Goal: Information Seeking & Learning: Compare options

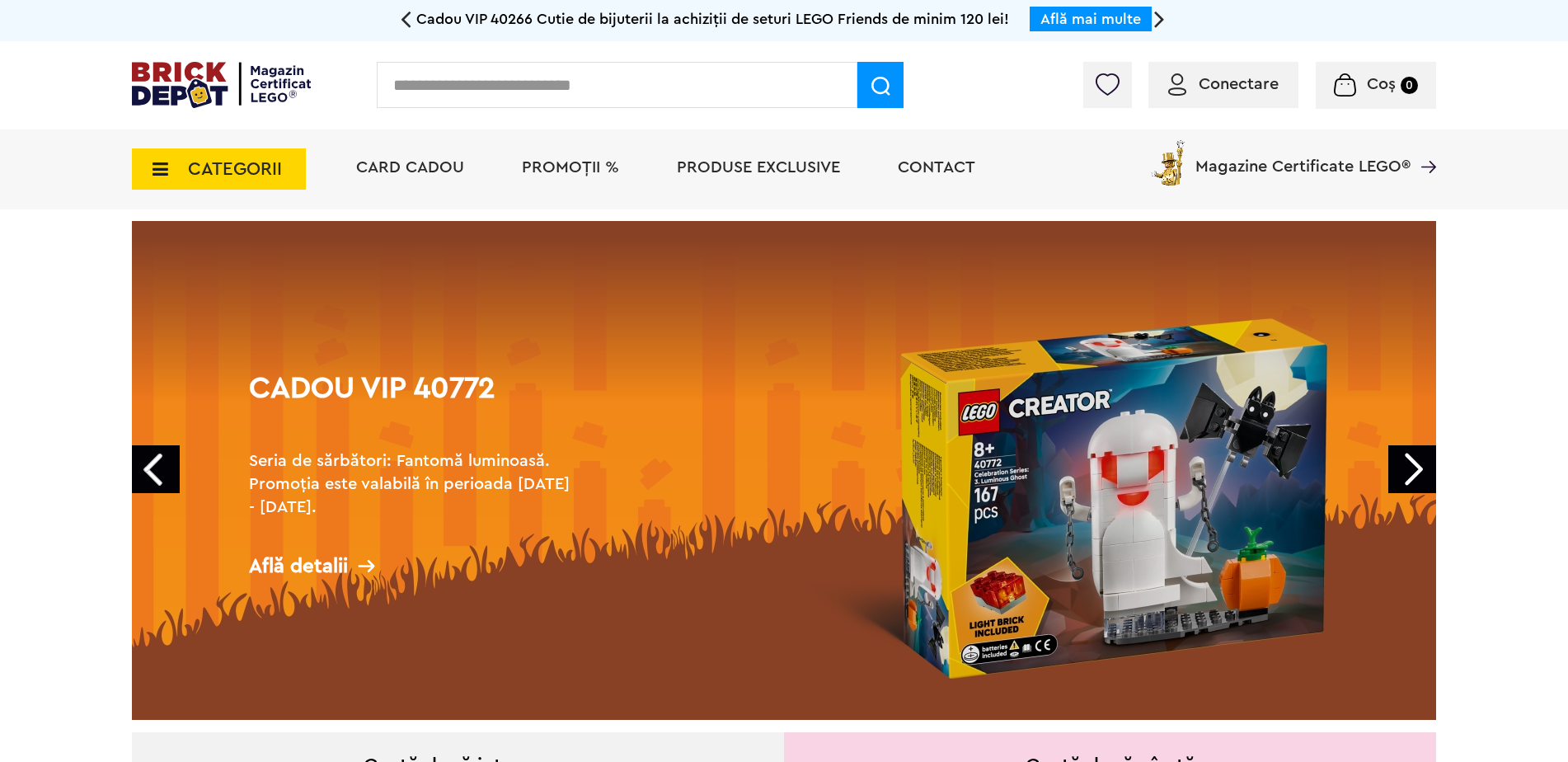
click at [163, 165] on icon at bounding box center [155, 169] width 26 height 18
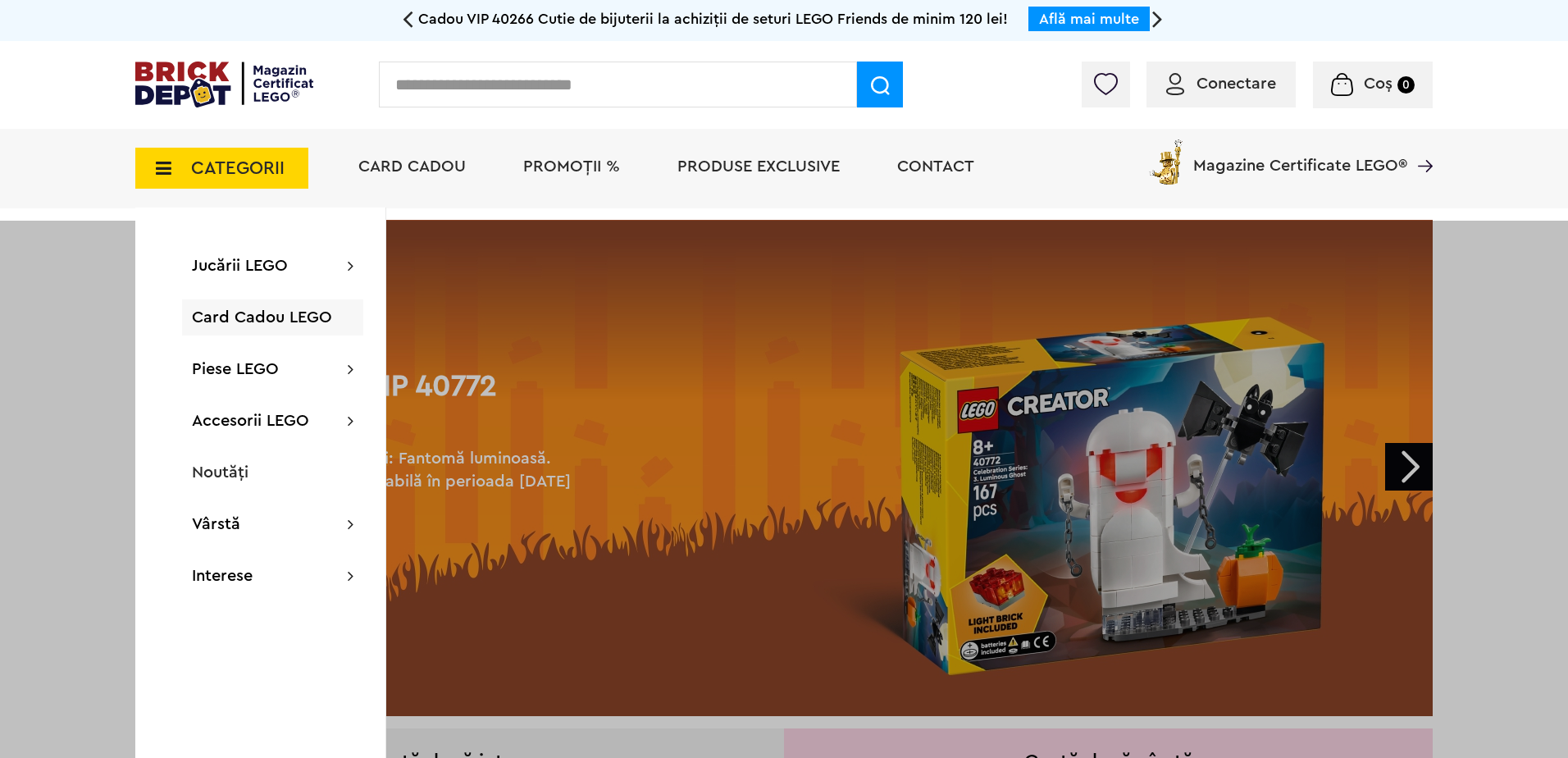
click at [165, 164] on icon at bounding box center [158, 168] width 26 height 18
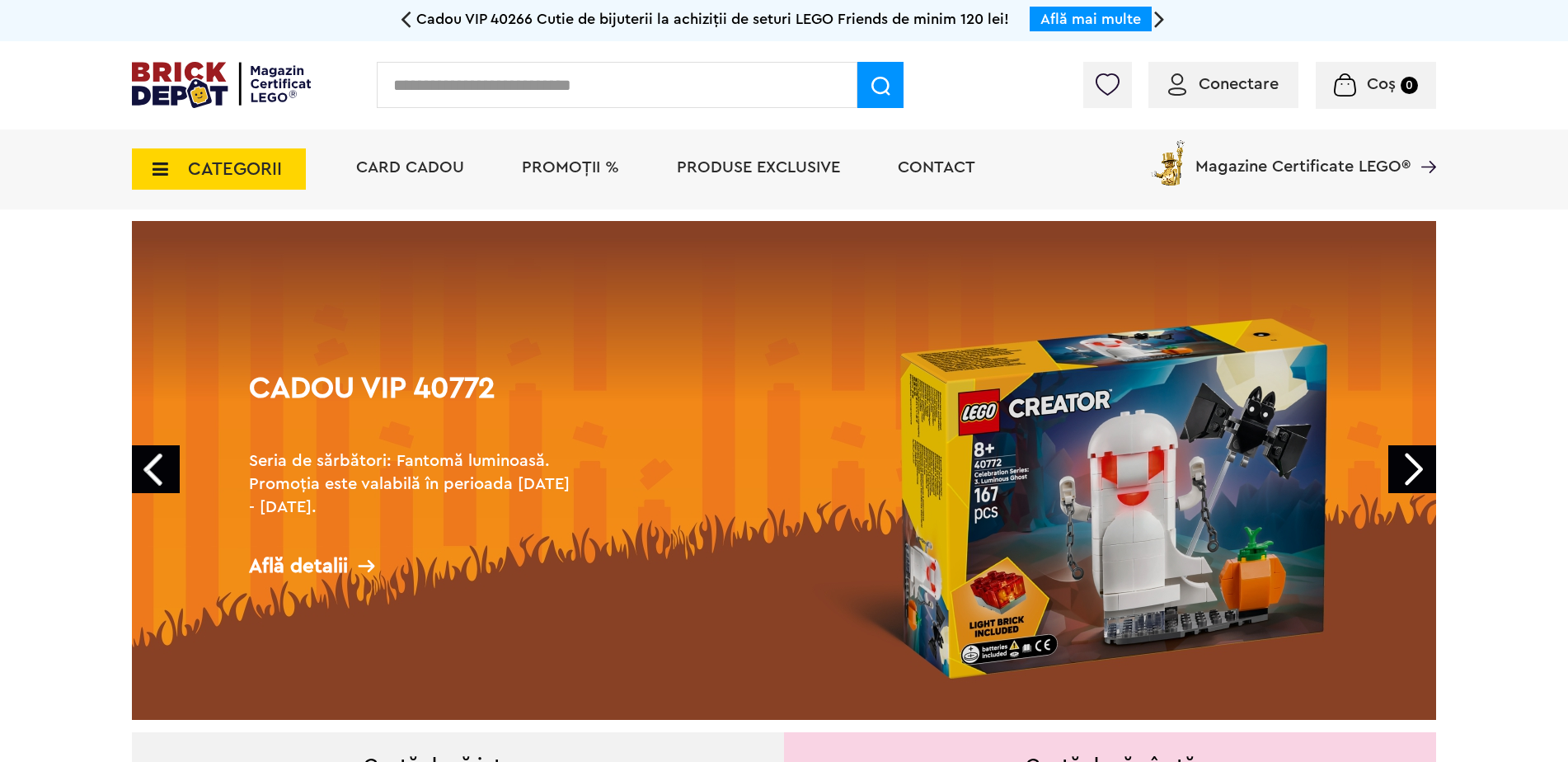
click at [166, 165] on icon at bounding box center [155, 169] width 26 height 18
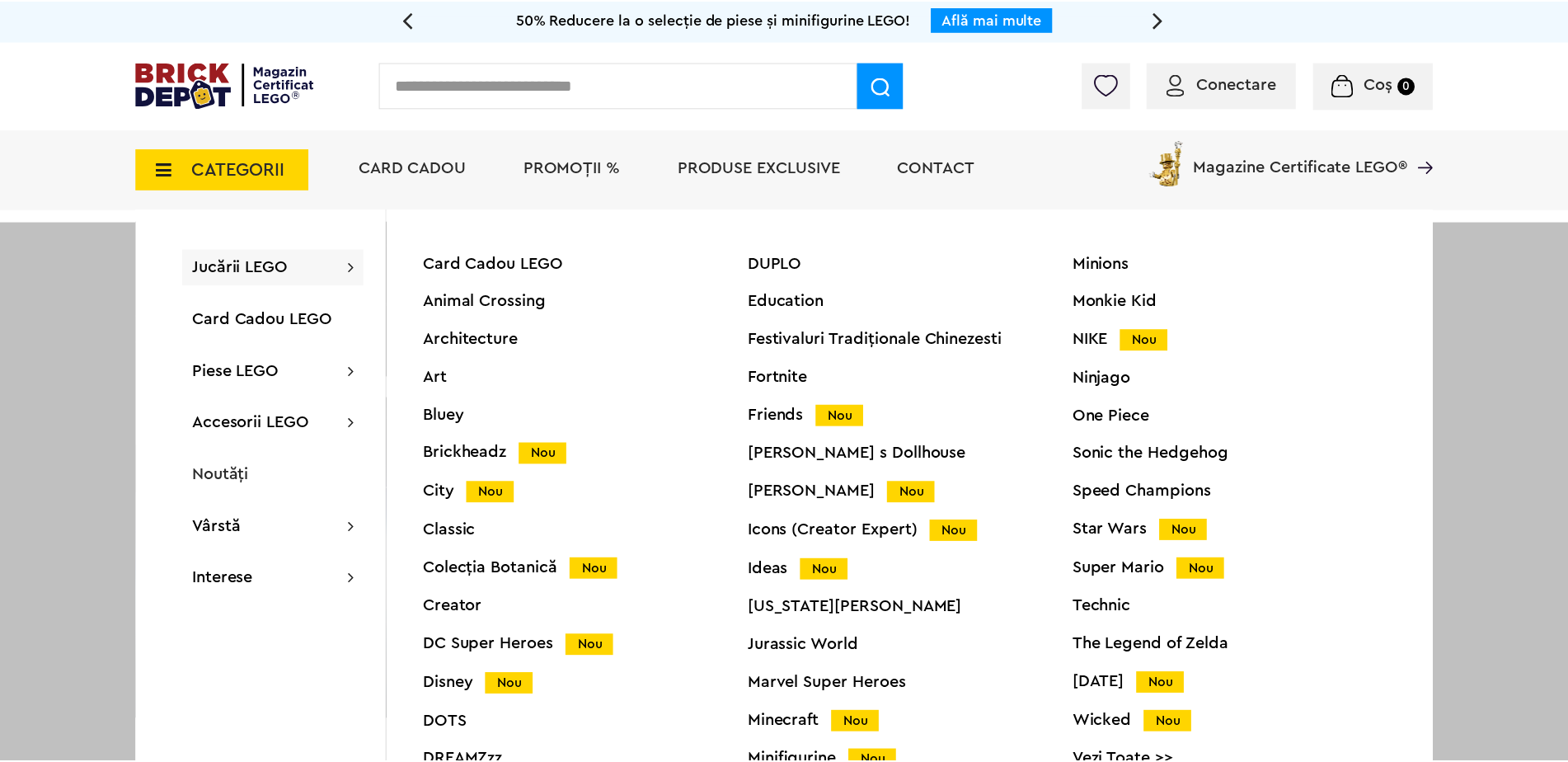
scroll to position [63, 0]
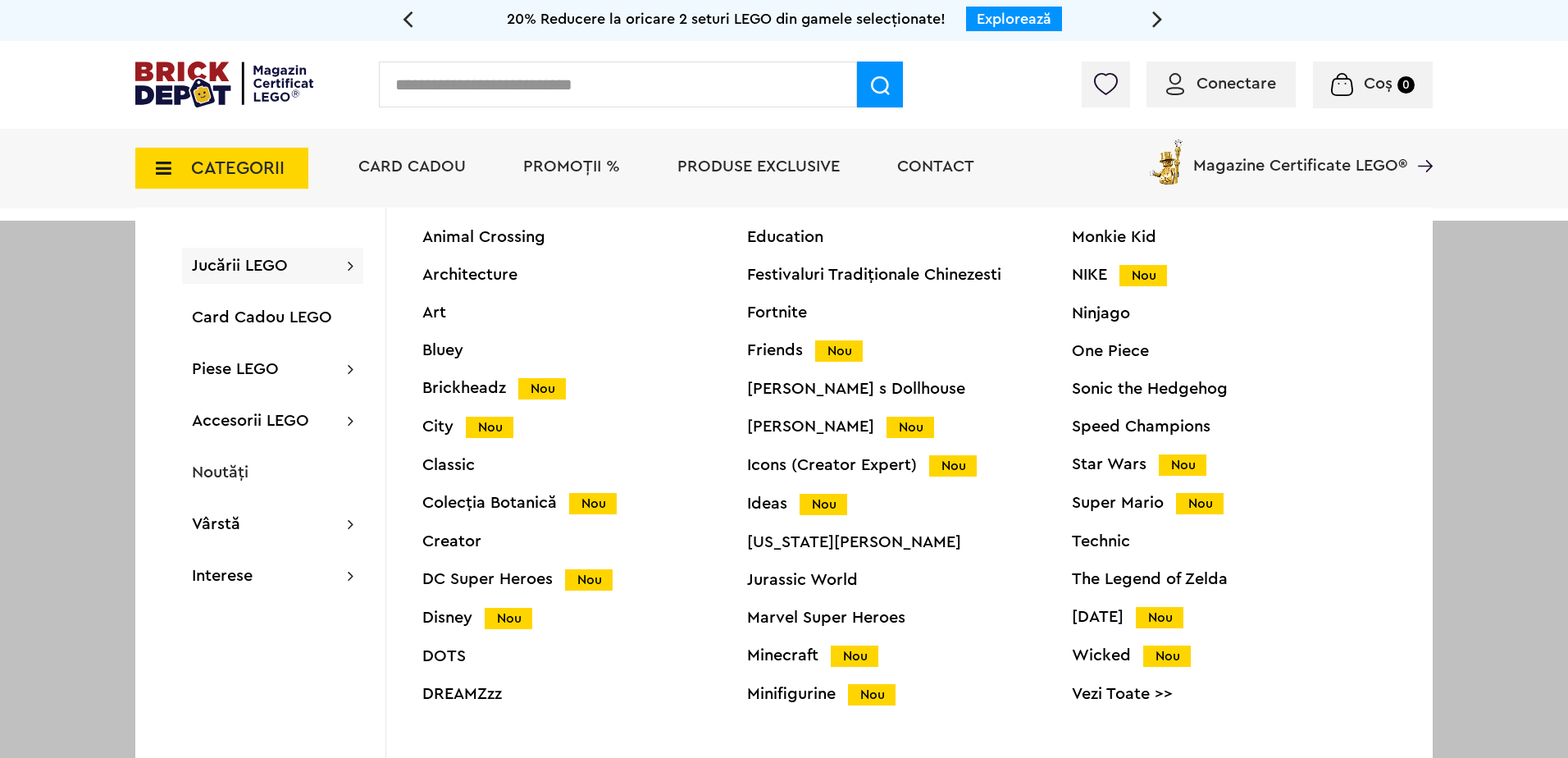
click at [1084, 538] on div "Technic" at bounding box center [1234, 540] width 325 height 16
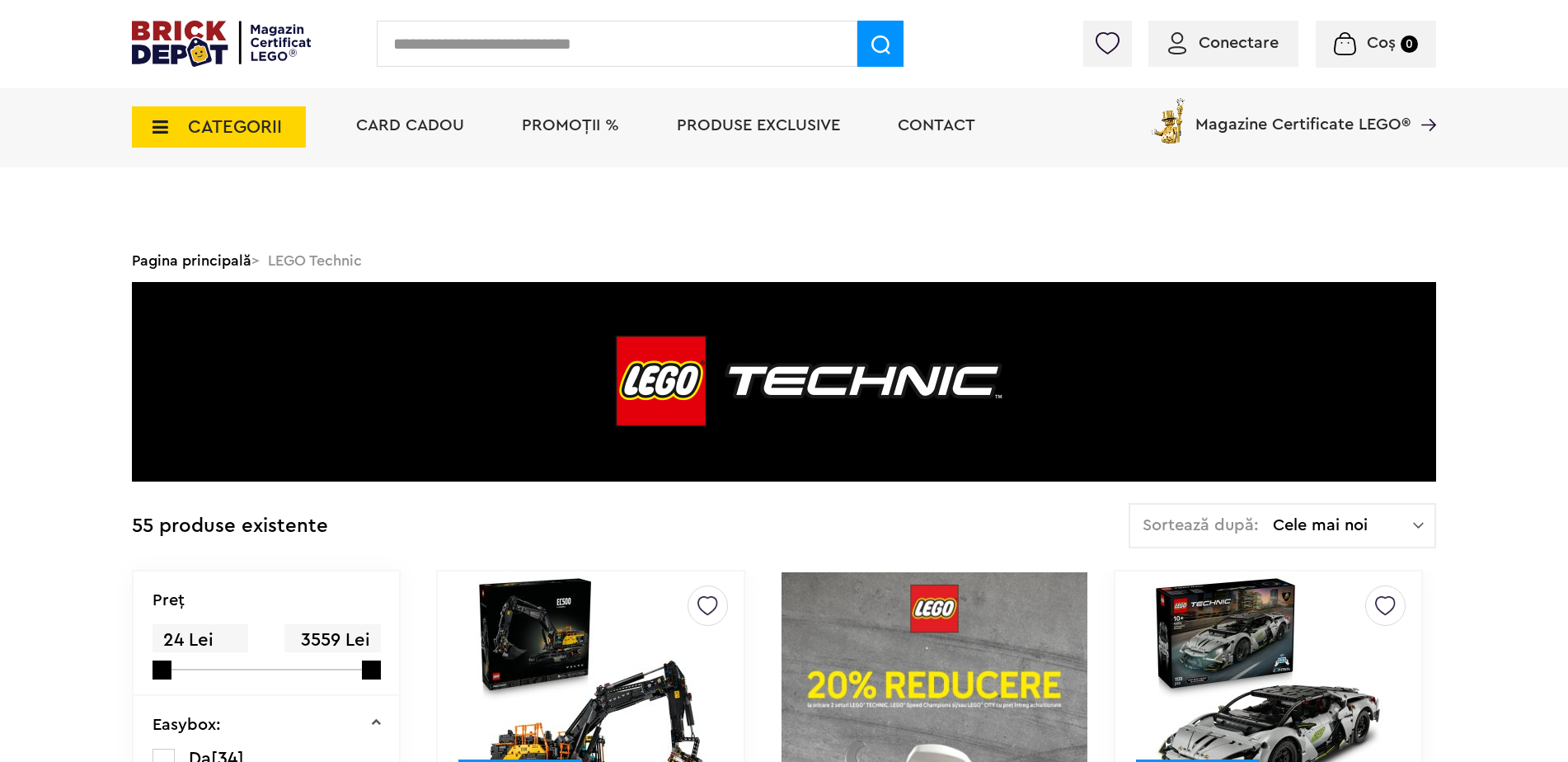
scroll to position [248, 0]
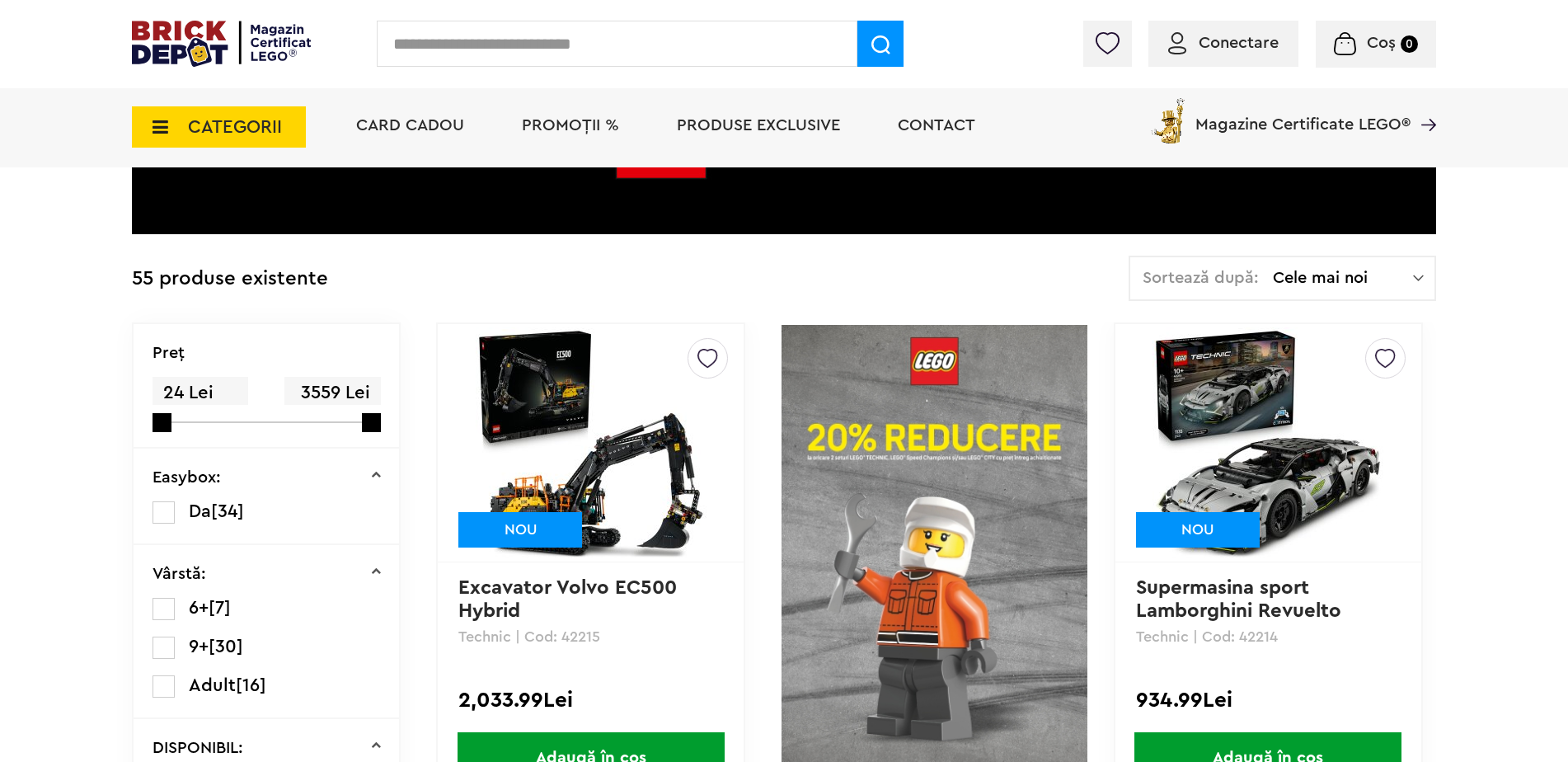
click at [1363, 275] on span "Cele mai noi" at bounding box center [1342, 277] width 140 height 16
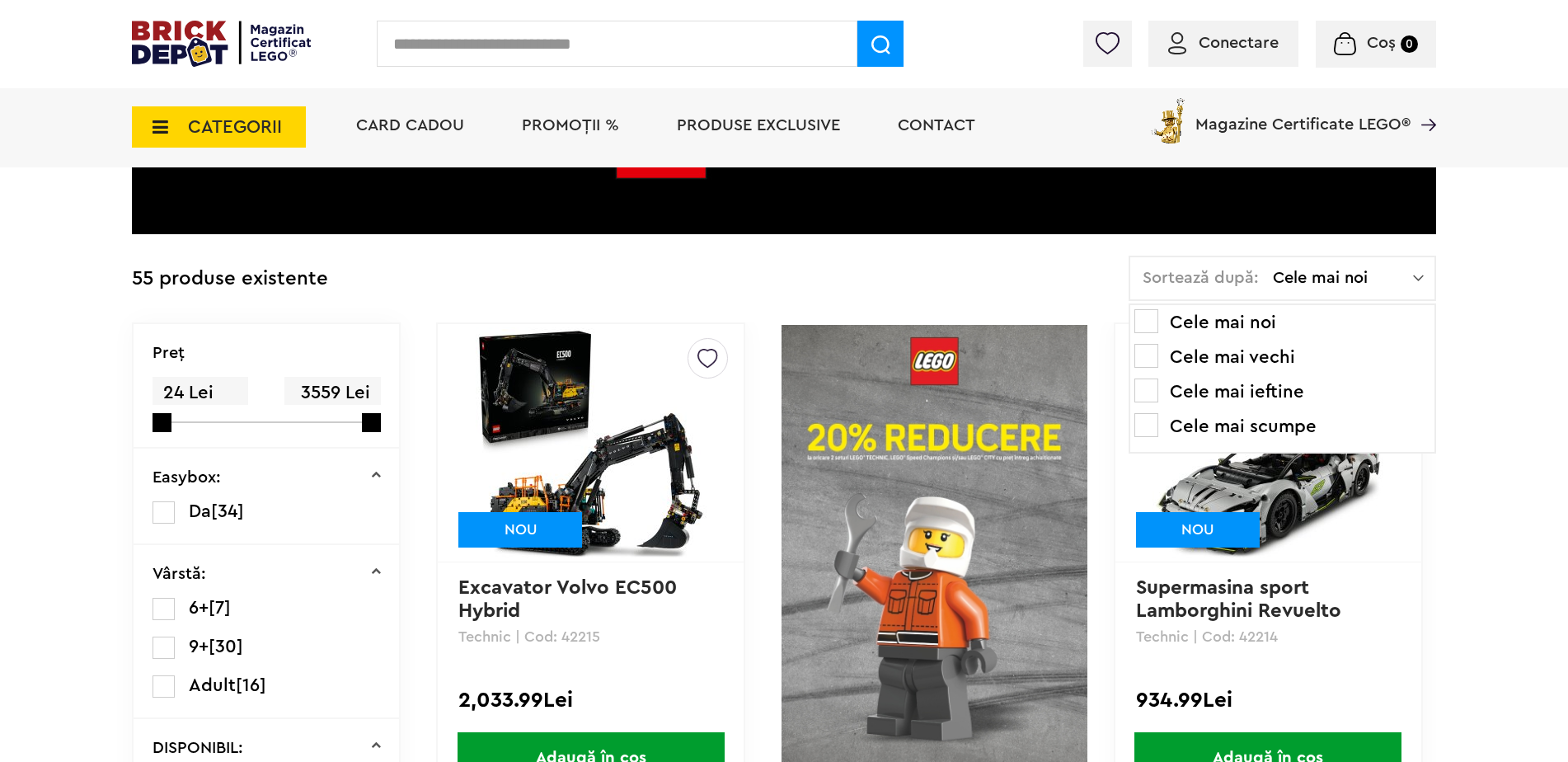
click at [1146, 394] on span at bounding box center [1146, 390] width 24 height 24
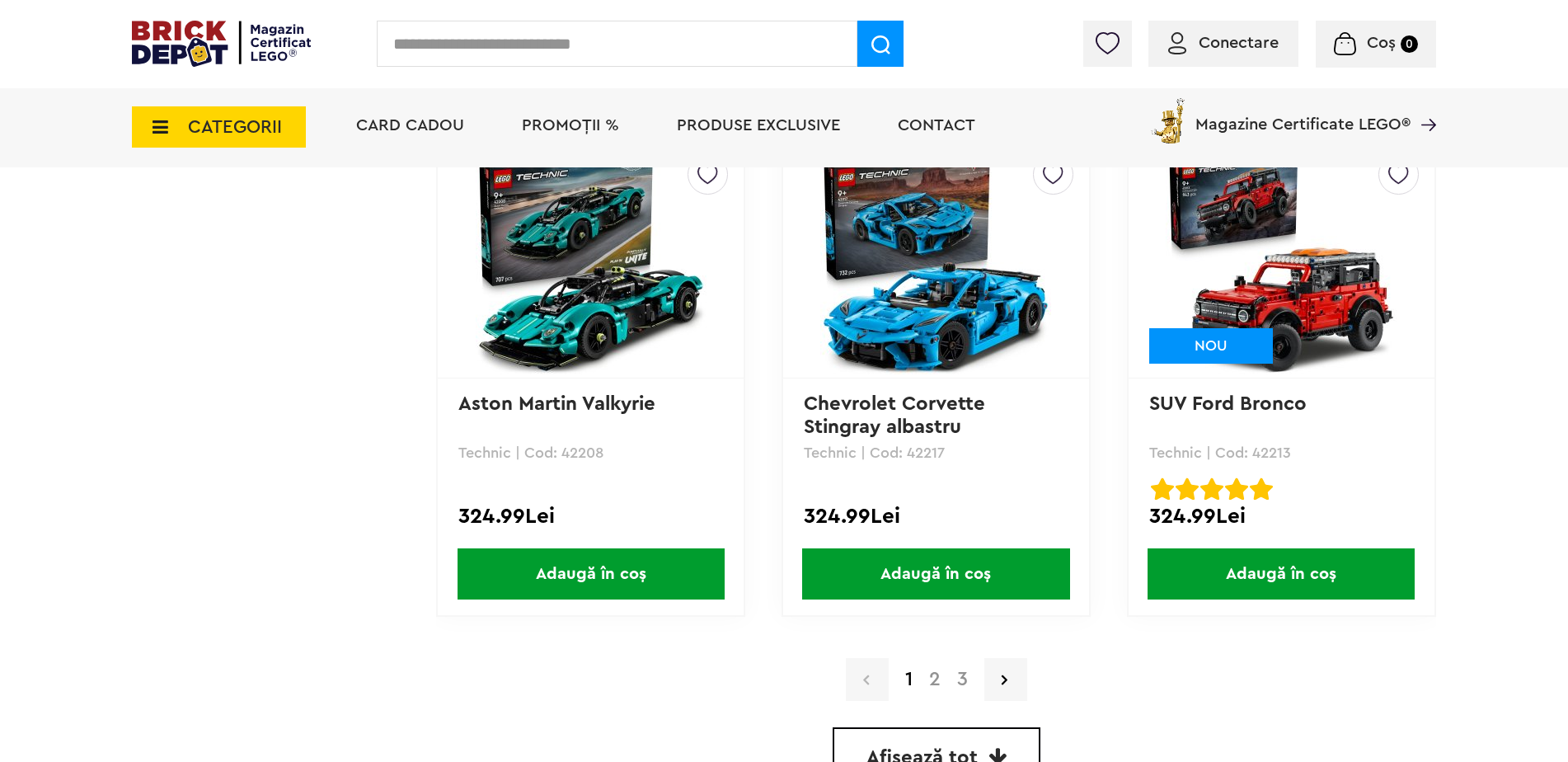
scroll to position [4616, 0]
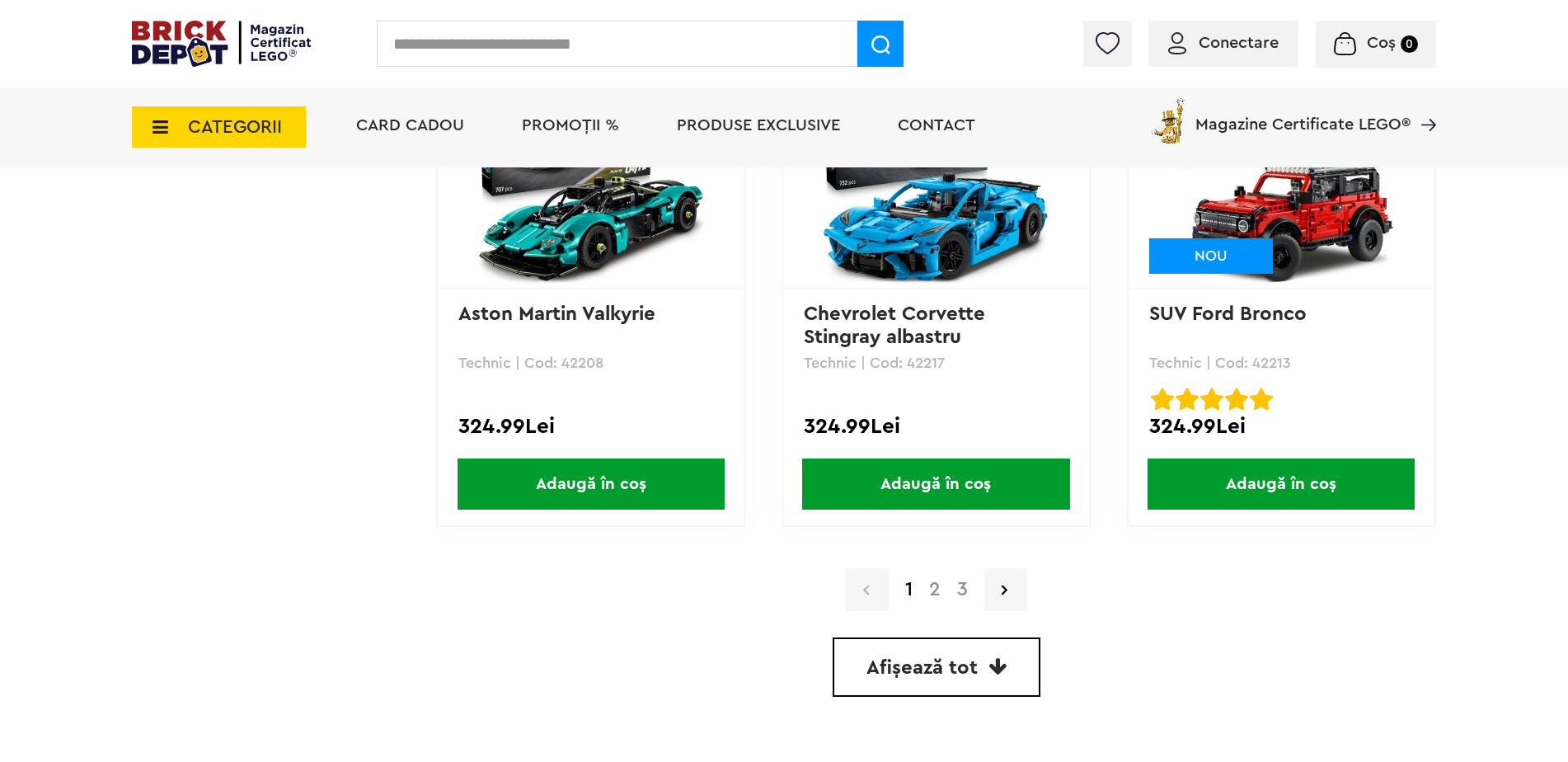
click at [937, 584] on link "2" at bounding box center [935, 589] width 28 height 20
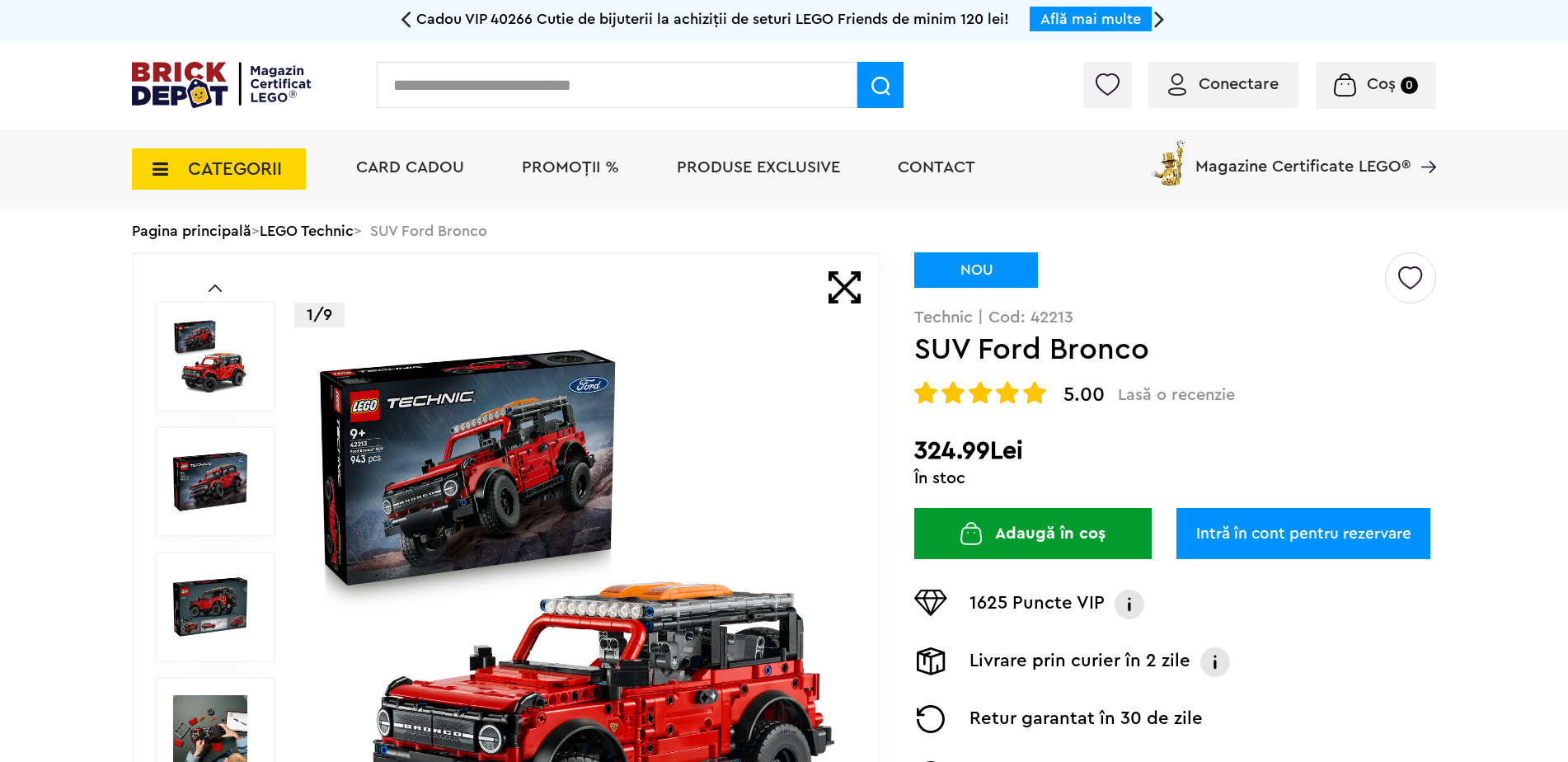
click at [672, 632] on img at bounding box center [576, 606] width 531 height 531
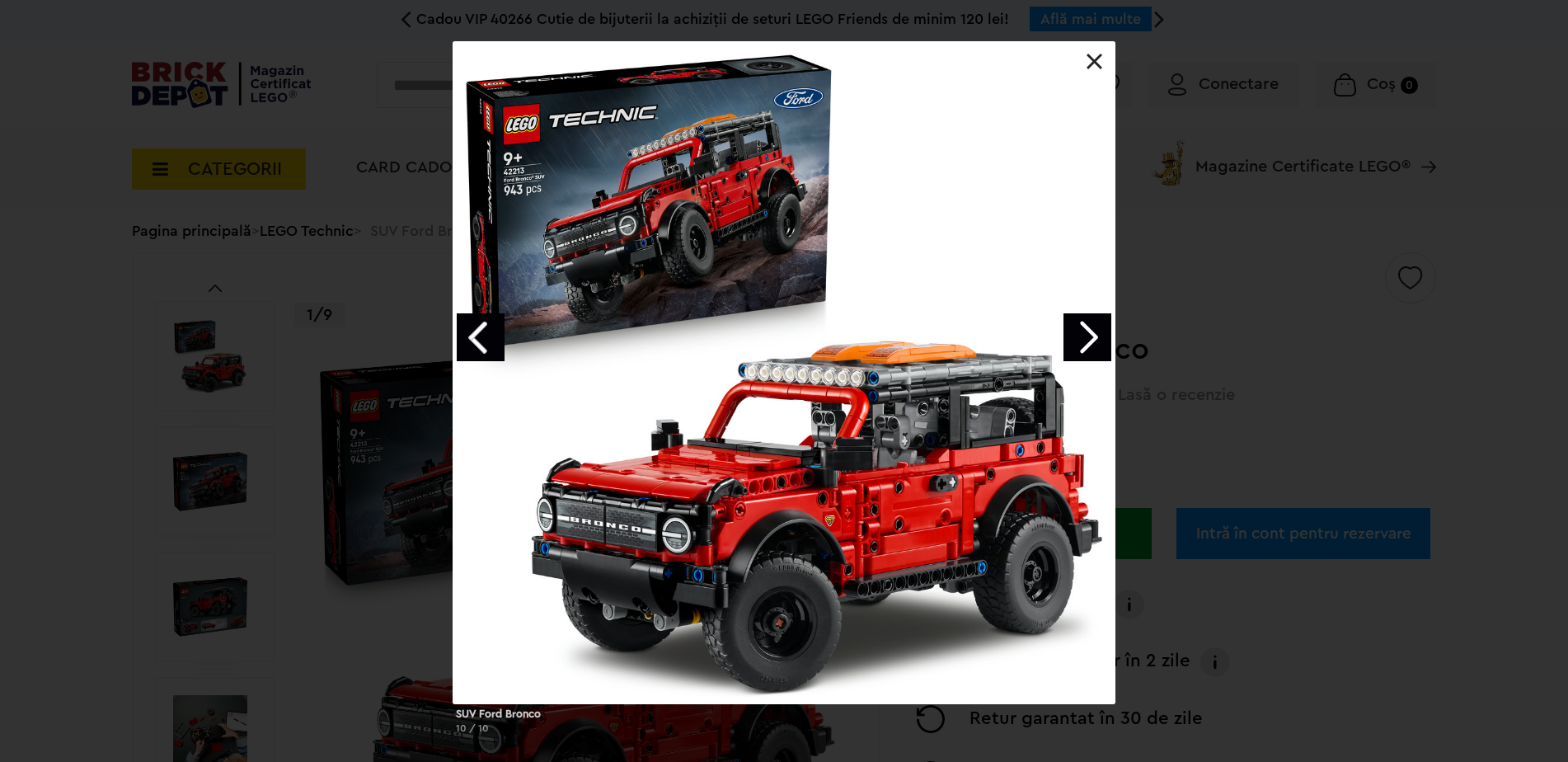
click at [1094, 323] on link "Next image" at bounding box center [1087, 337] width 48 height 48
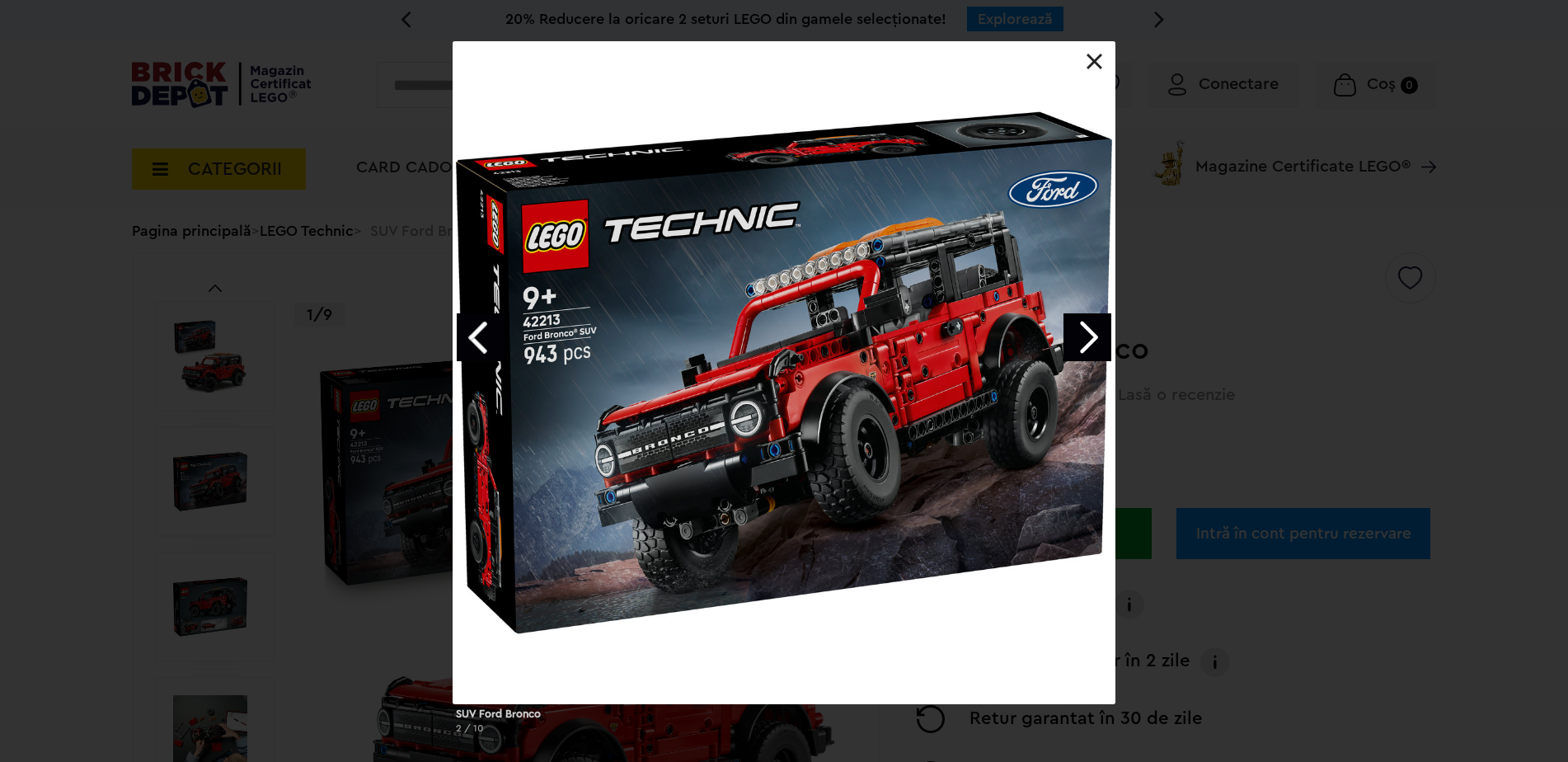
click at [1094, 323] on link "Next image" at bounding box center [1087, 337] width 48 height 48
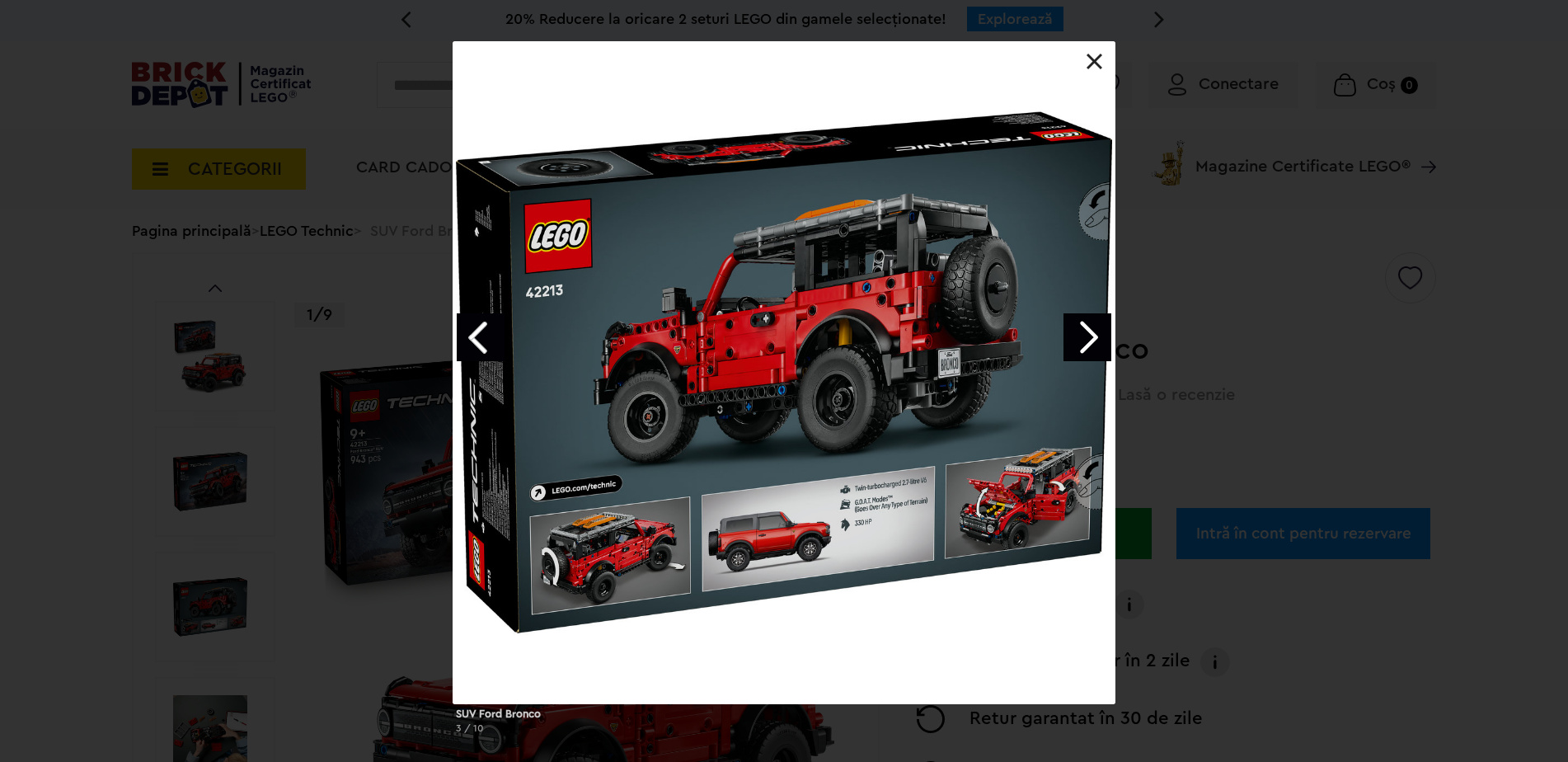
click at [1094, 323] on link "Next image" at bounding box center [1087, 337] width 48 height 48
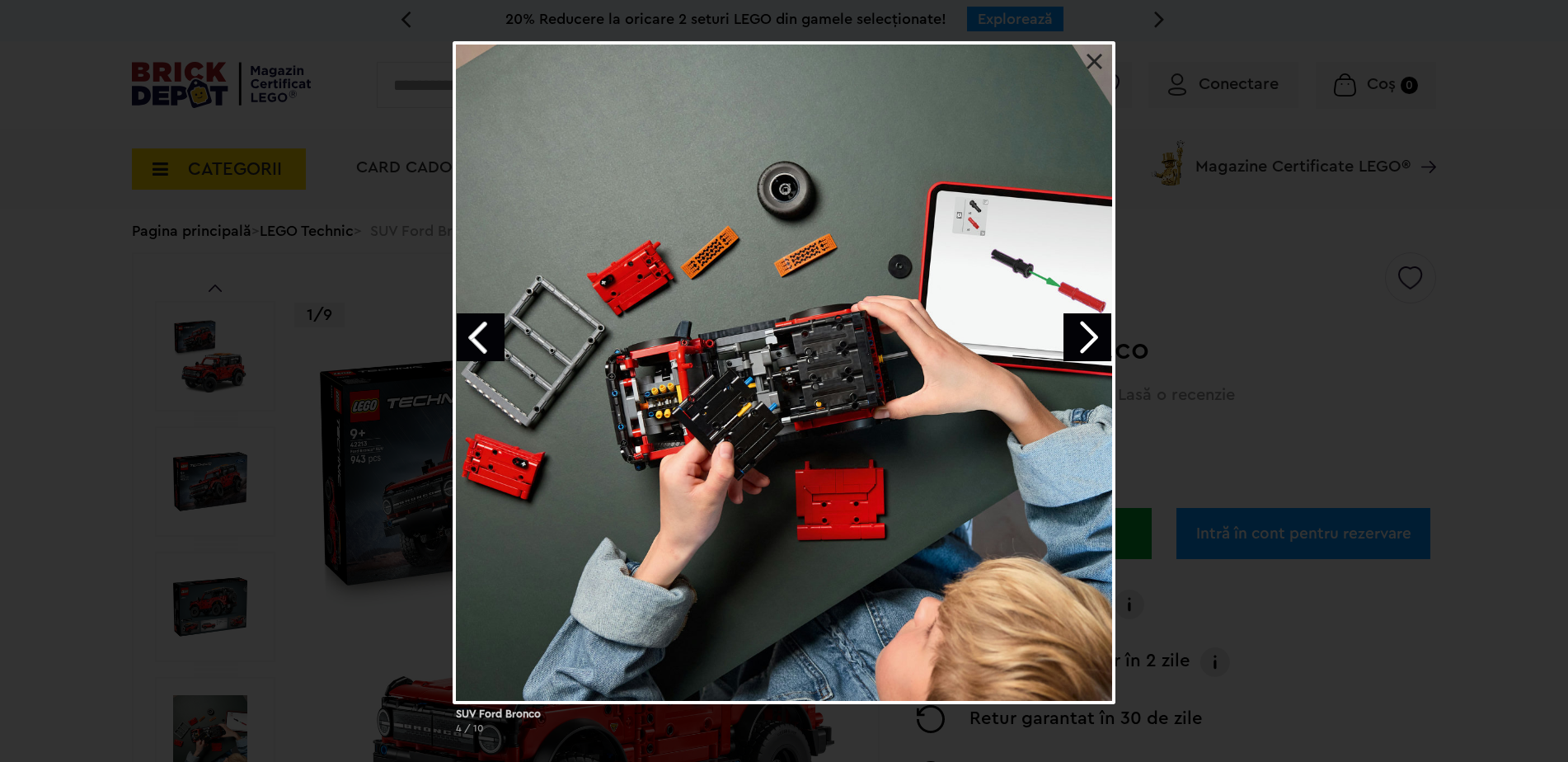
click at [1094, 323] on link "Next image" at bounding box center [1087, 337] width 48 height 48
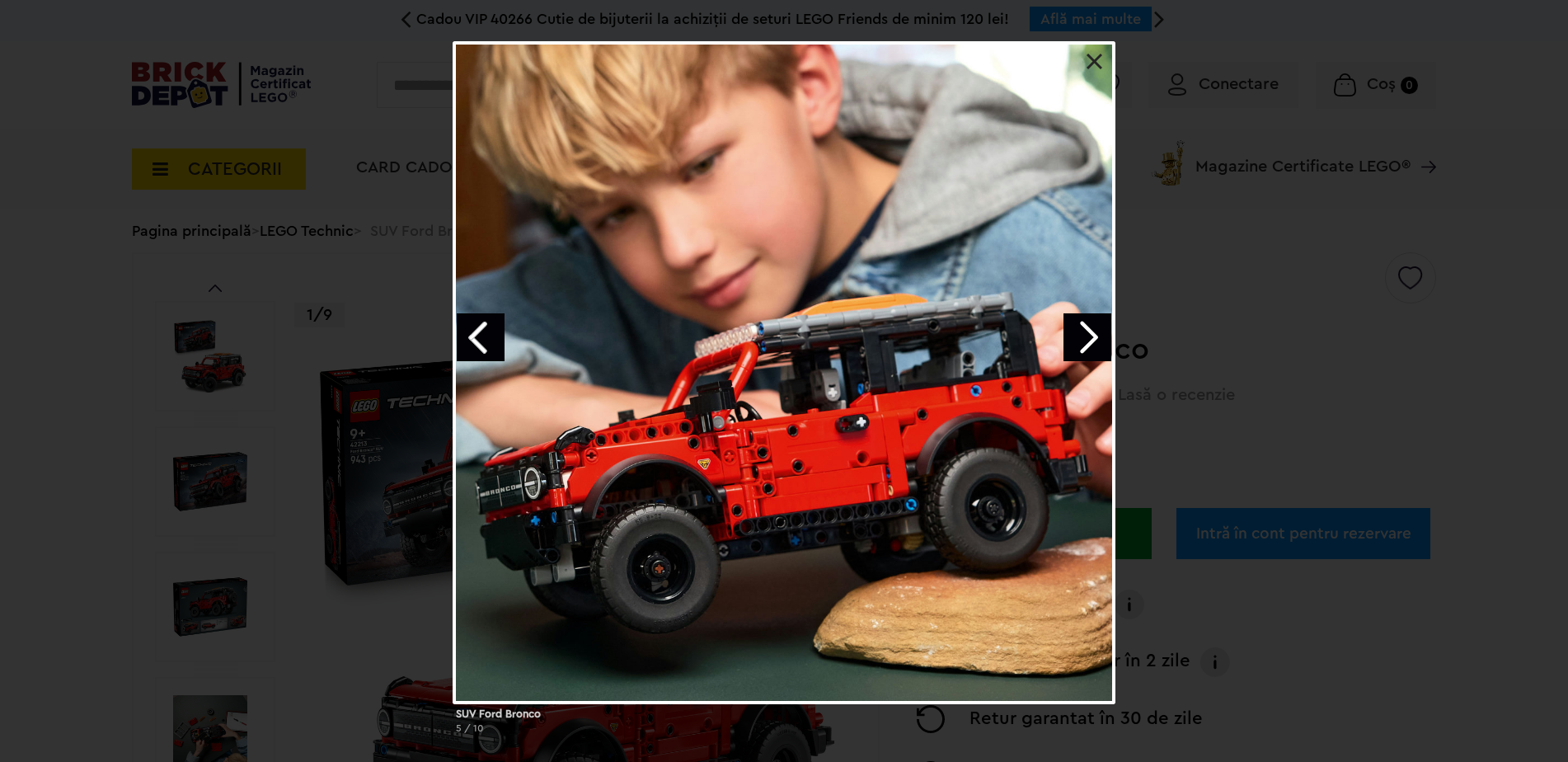
click at [1094, 323] on link "Next image" at bounding box center [1087, 337] width 48 height 48
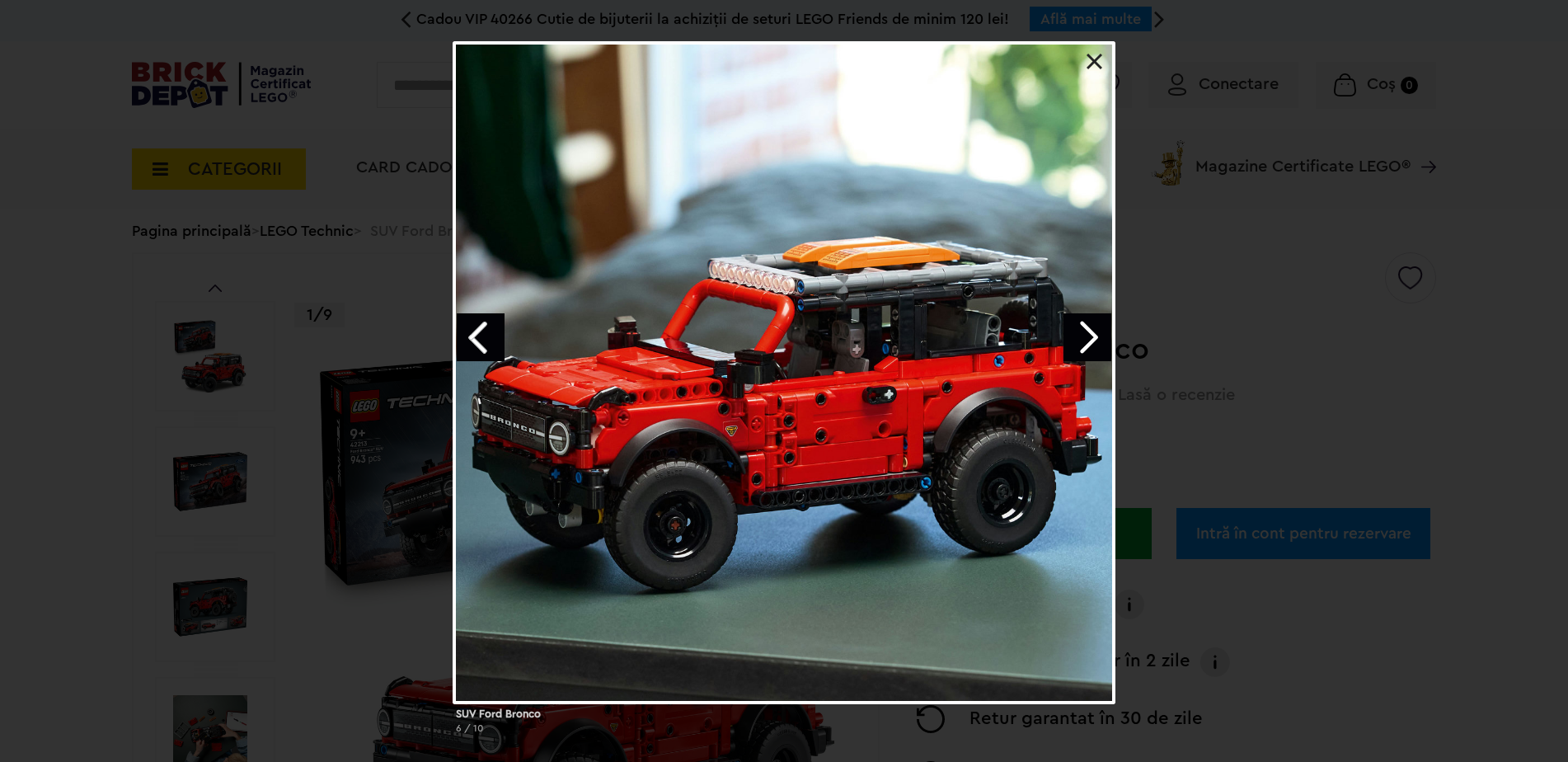
click at [1094, 323] on link "Next image" at bounding box center [1087, 337] width 48 height 48
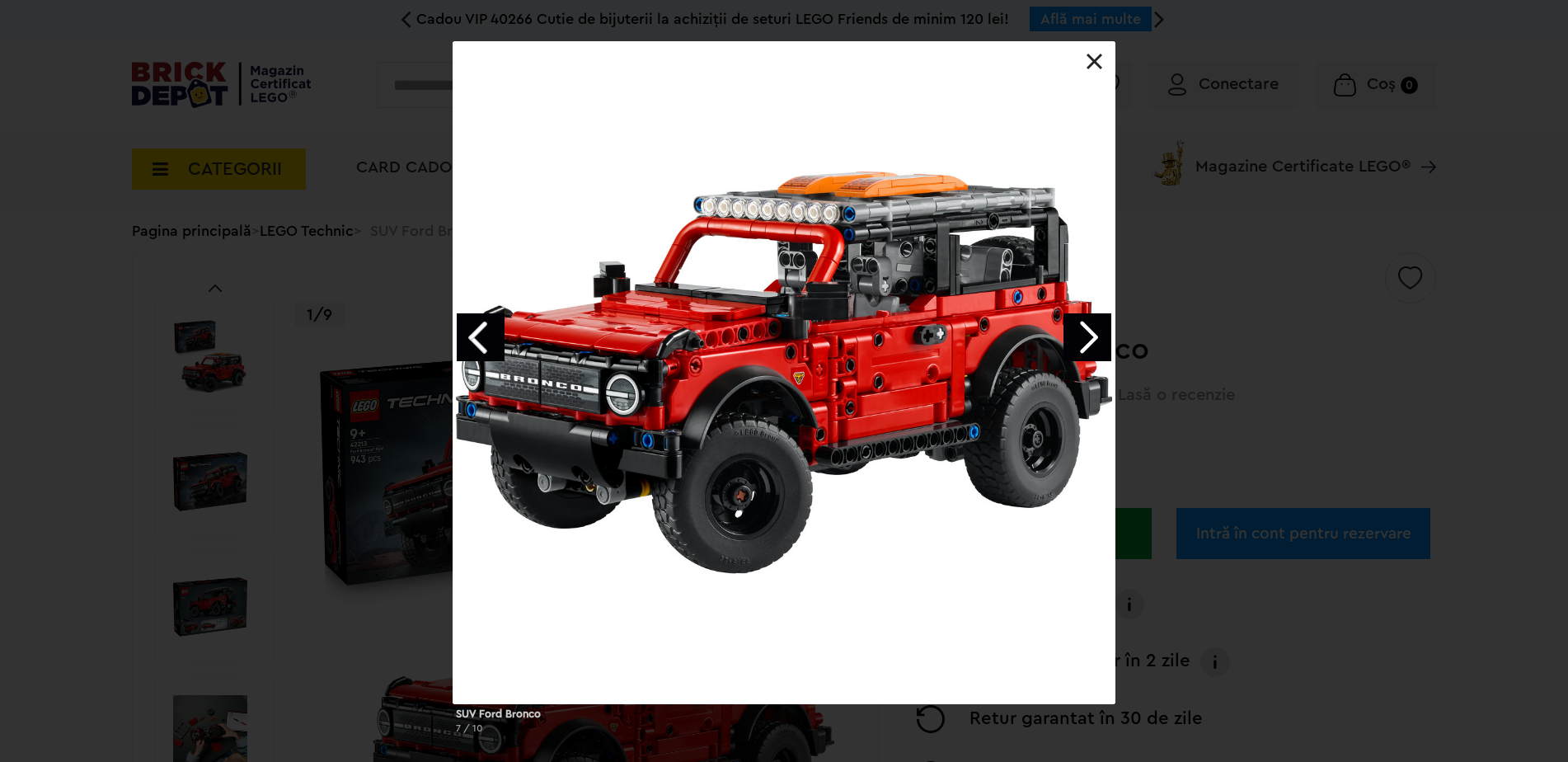
click at [1094, 323] on link "Next image" at bounding box center [1087, 337] width 48 height 48
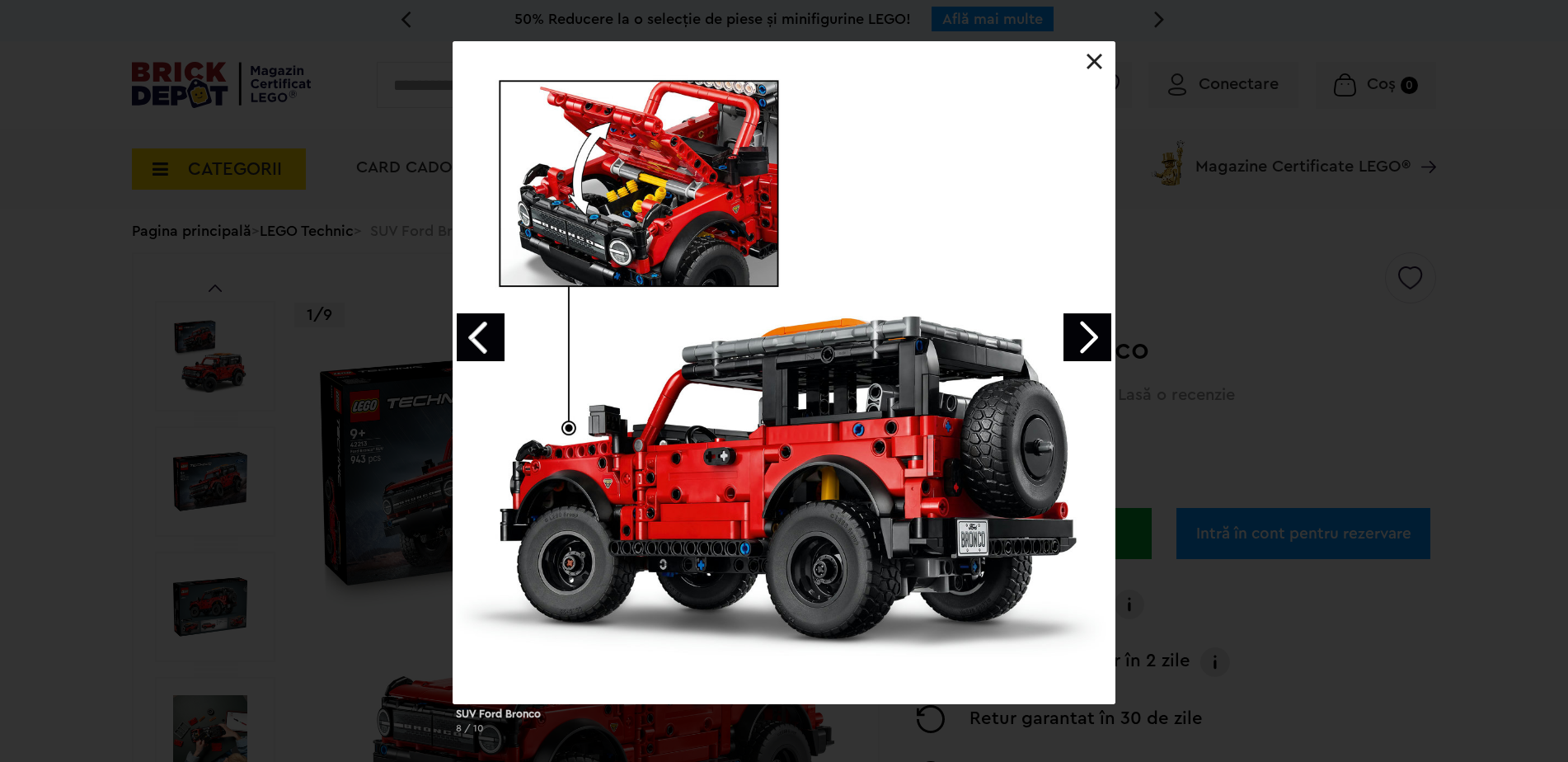
click at [1094, 323] on link "Next image" at bounding box center [1087, 337] width 48 height 48
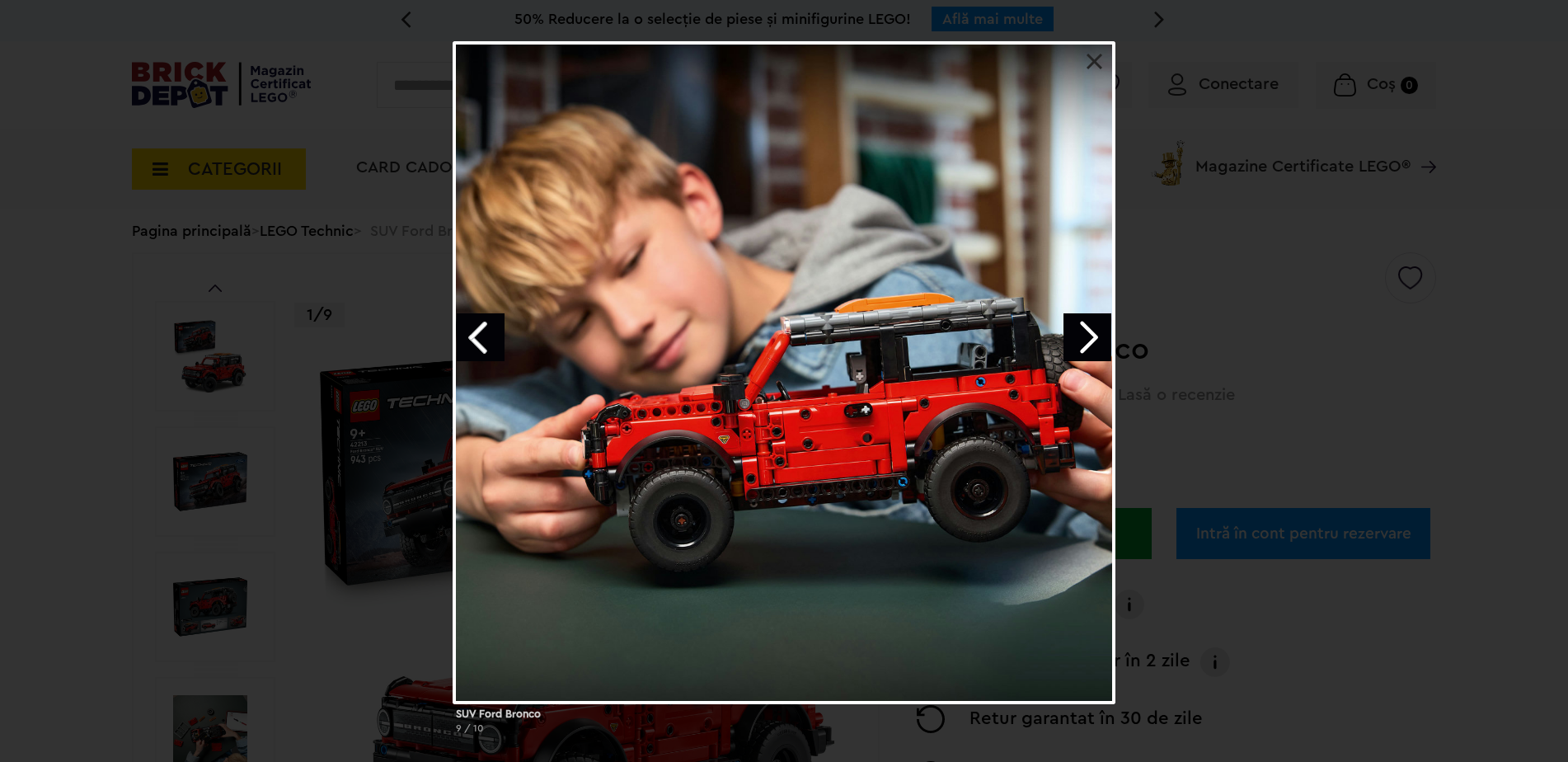
click at [1094, 323] on link "Next image" at bounding box center [1087, 337] width 48 height 48
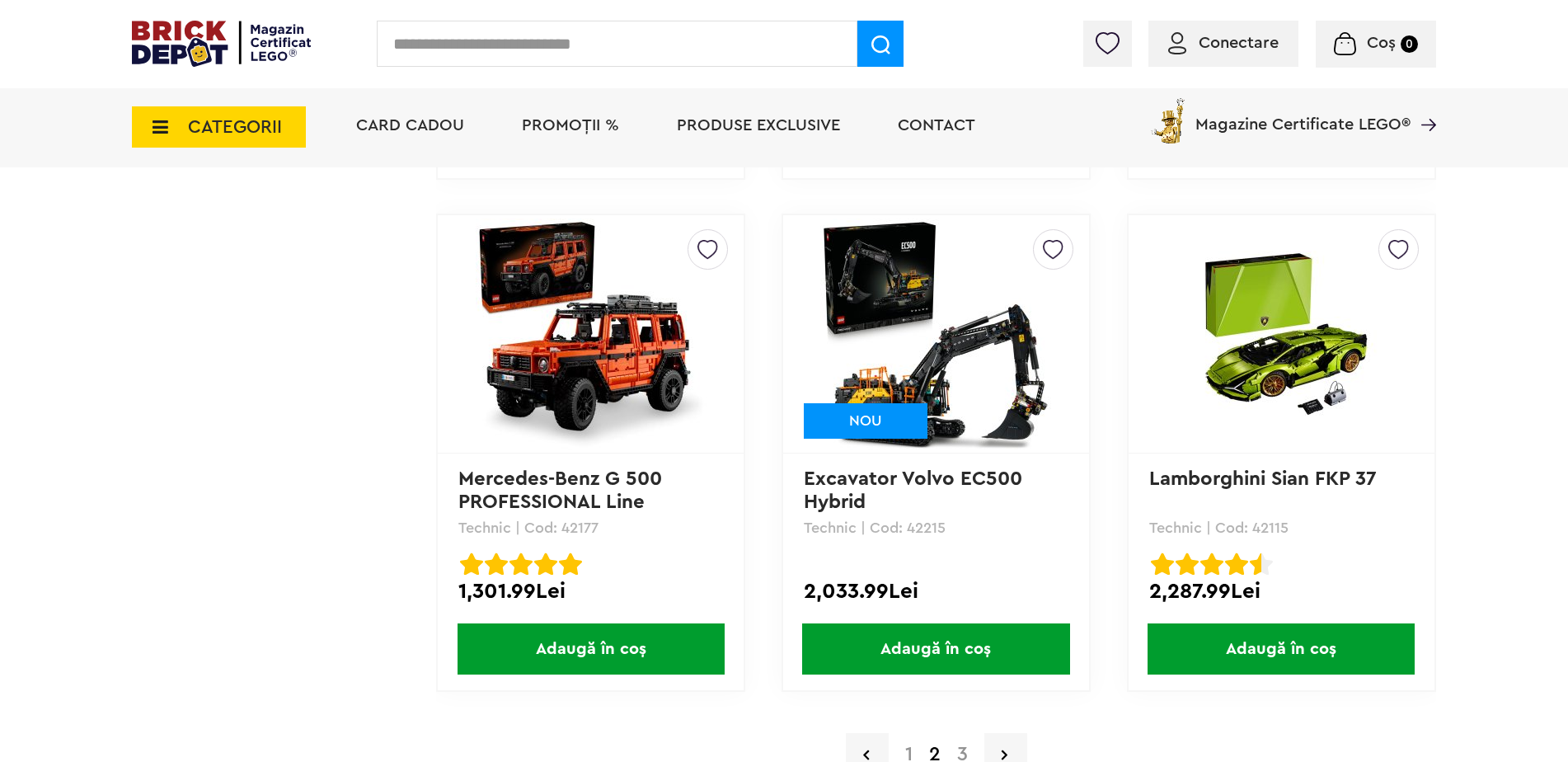
scroll to position [4616, 0]
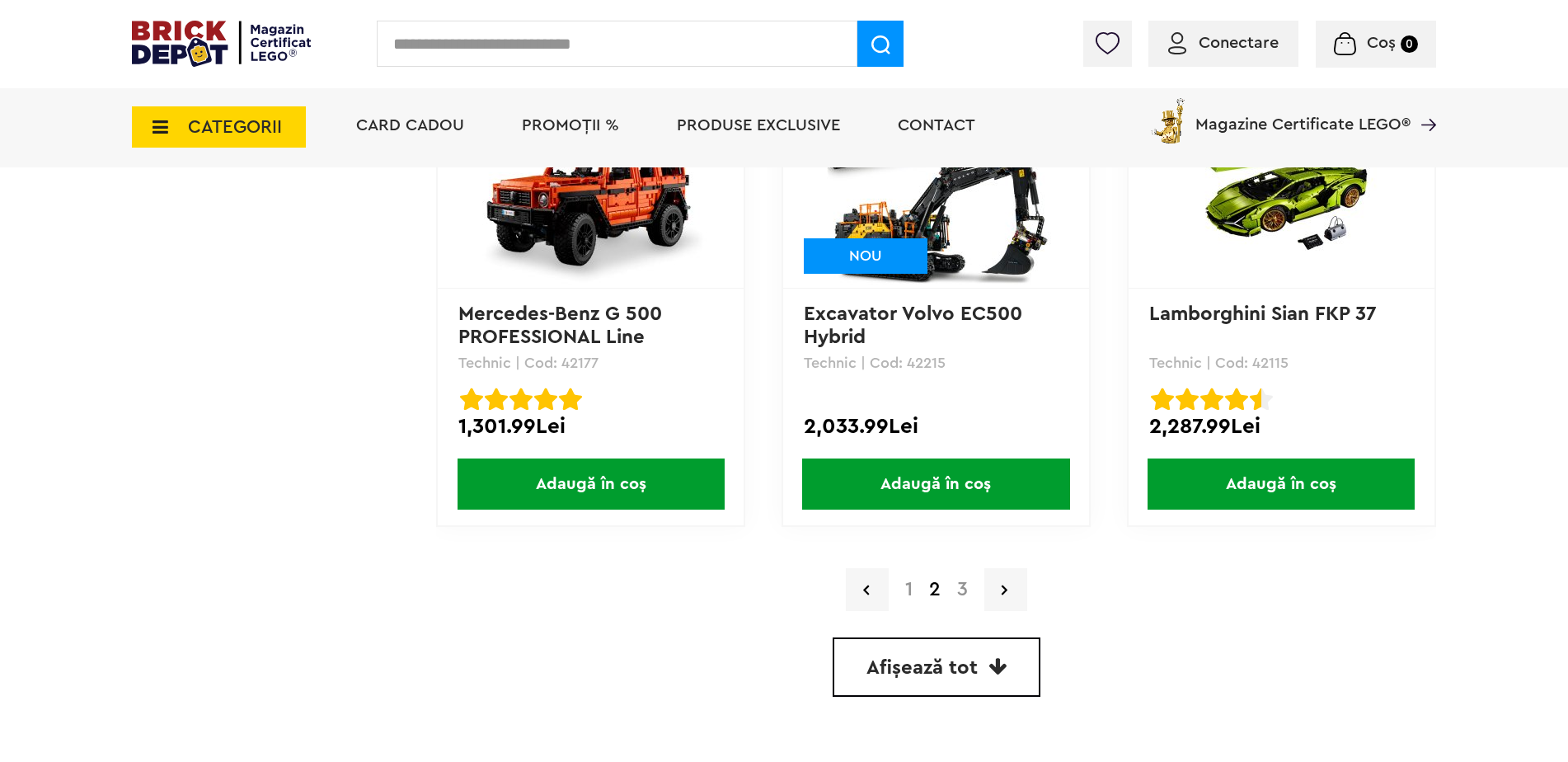
click at [966, 587] on link "3" at bounding box center [962, 589] width 28 height 20
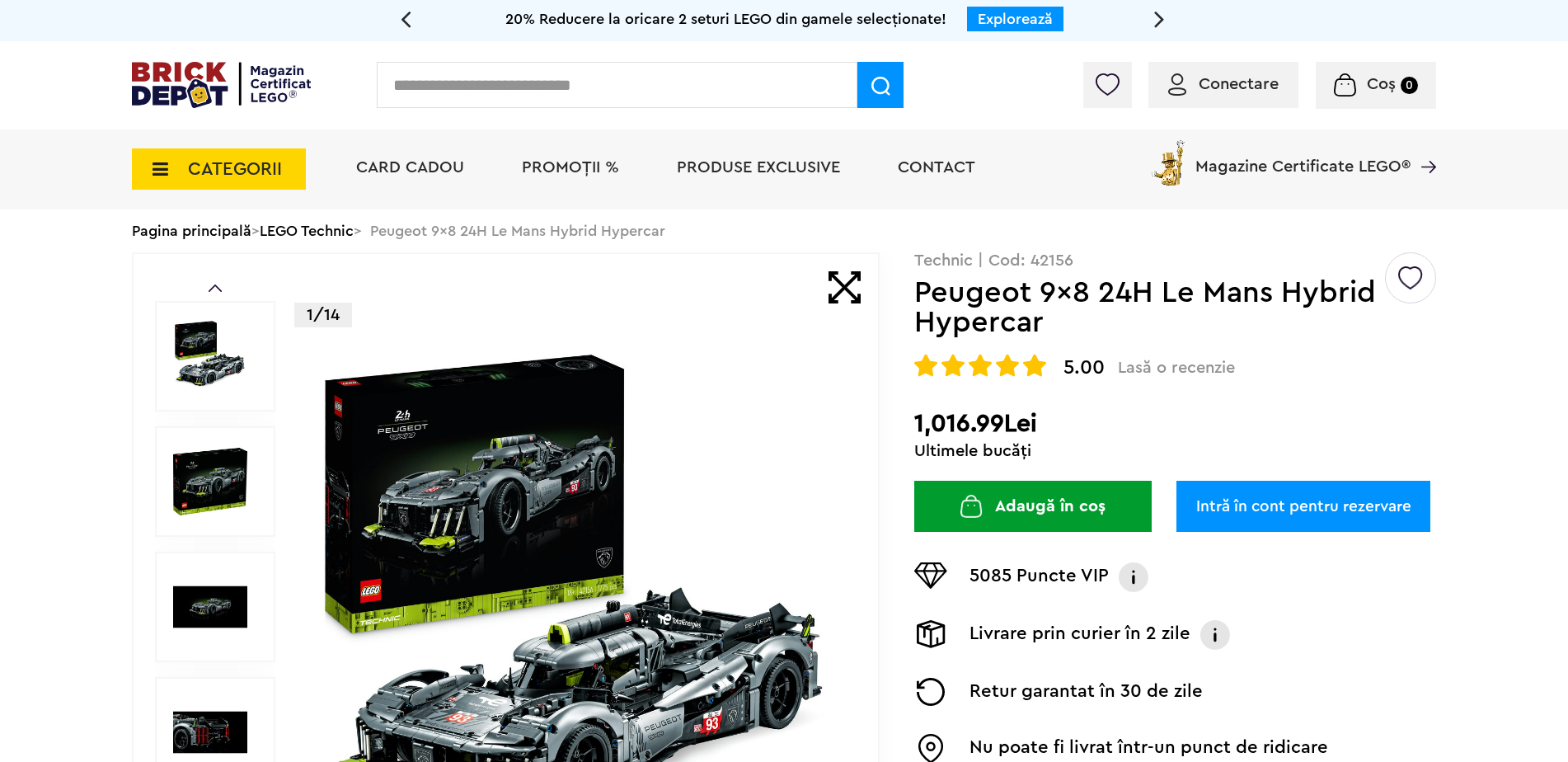
click at [607, 631] on img at bounding box center [576, 606] width 531 height 531
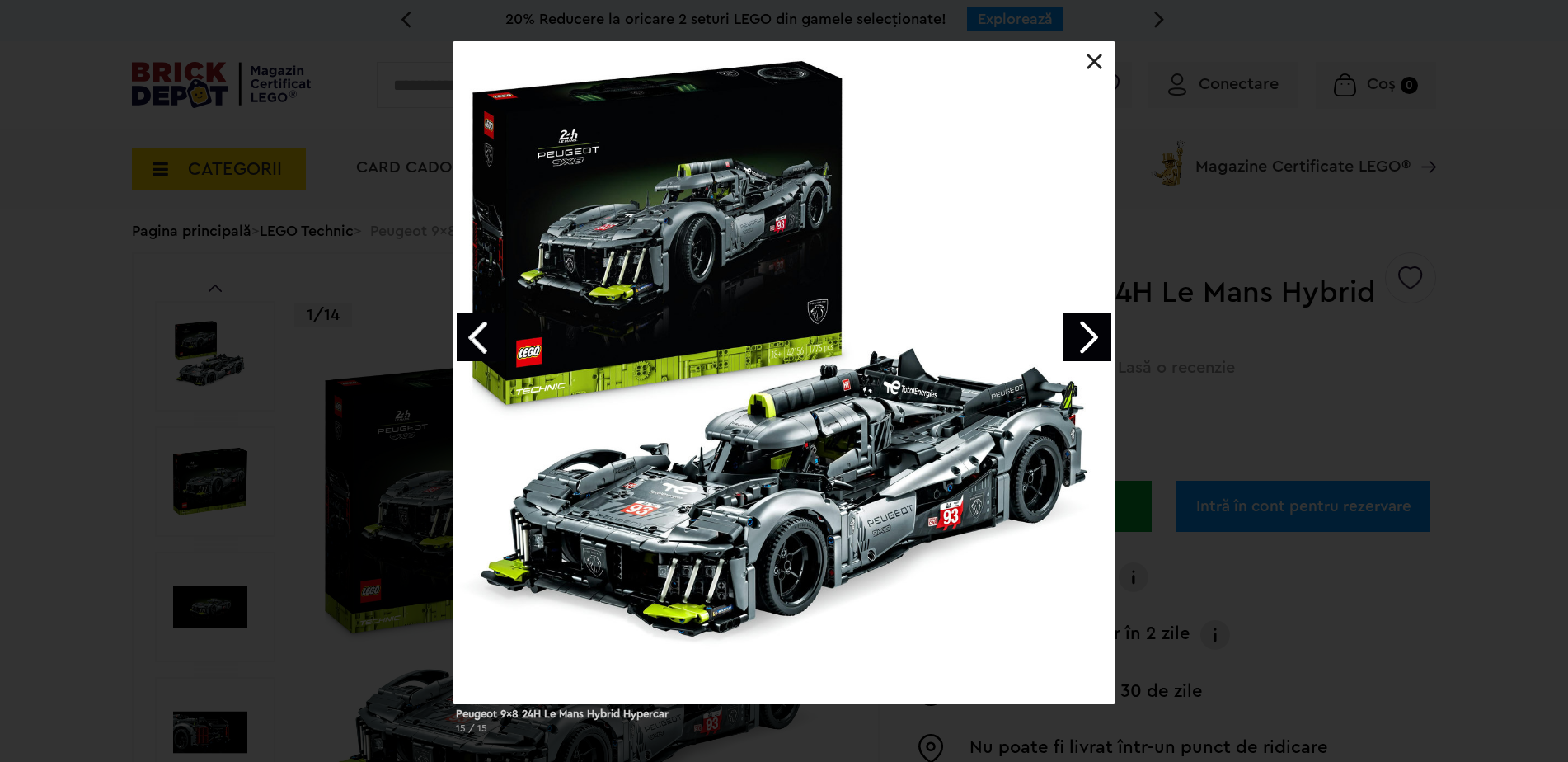
click at [1090, 340] on link "Next image" at bounding box center [1087, 337] width 48 height 48
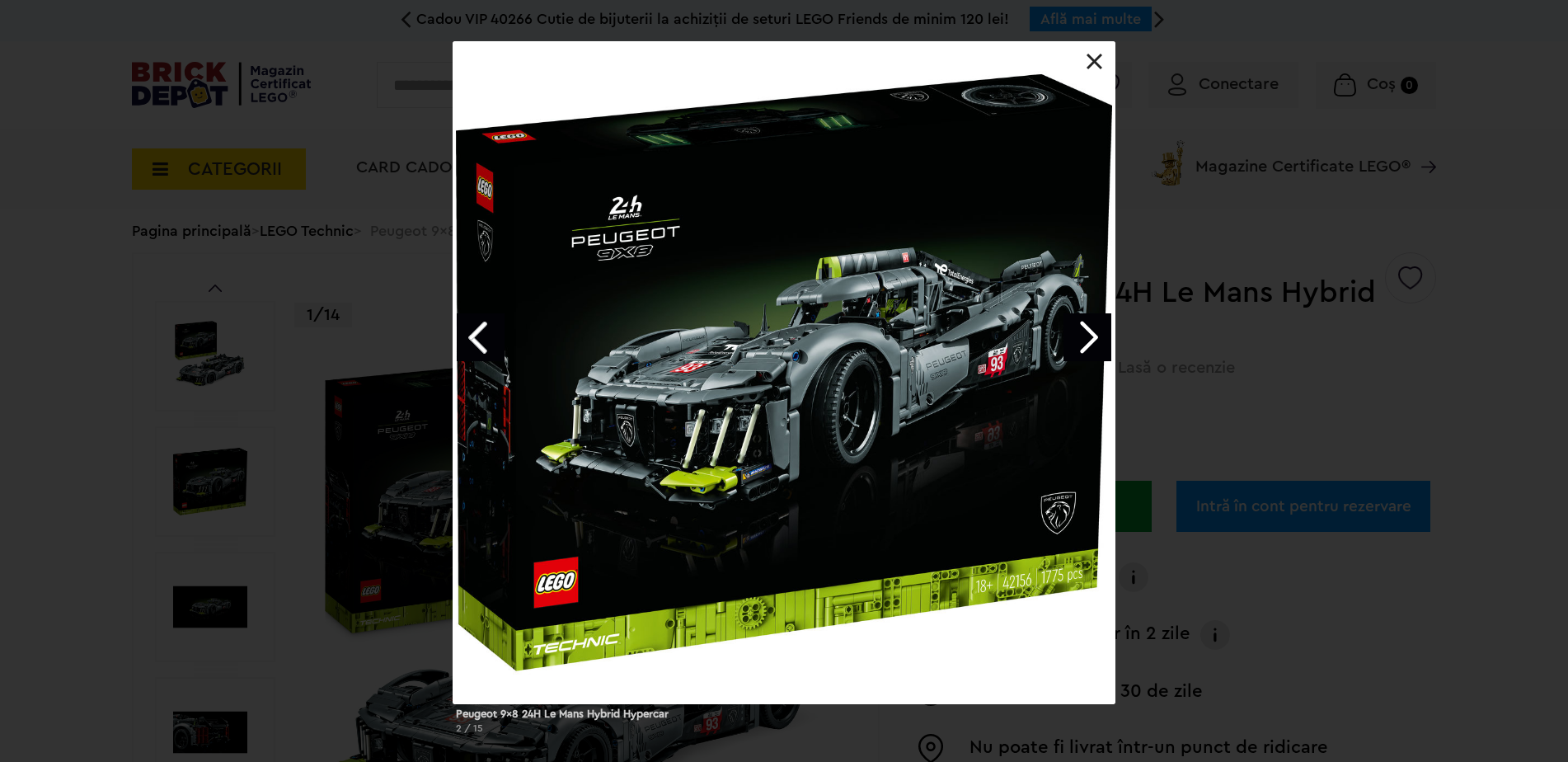
click at [1090, 340] on link "Next image" at bounding box center [1087, 337] width 48 height 48
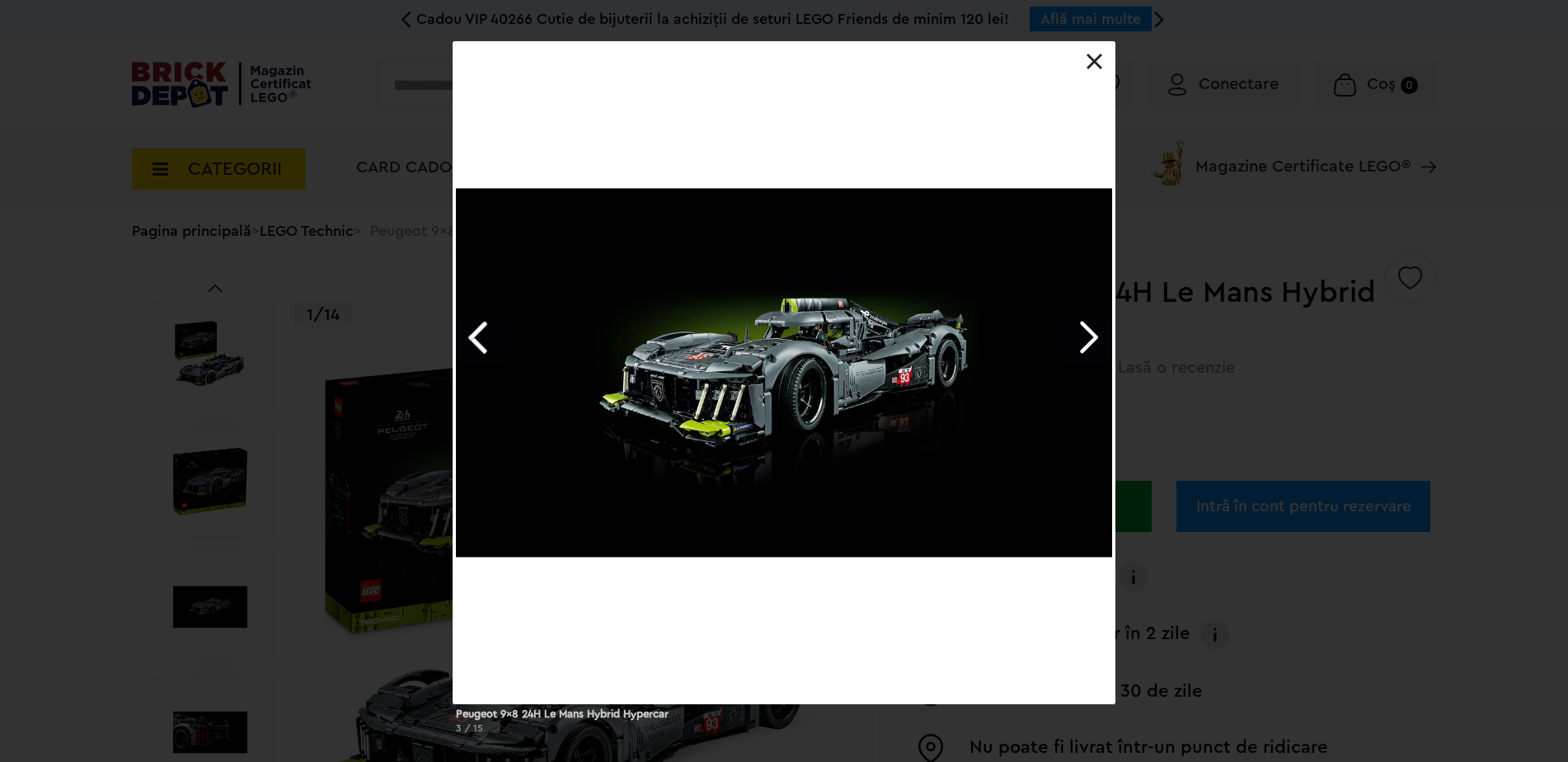
click at [1090, 340] on link "Next image" at bounding box center [1087, 337] width 48 height 48
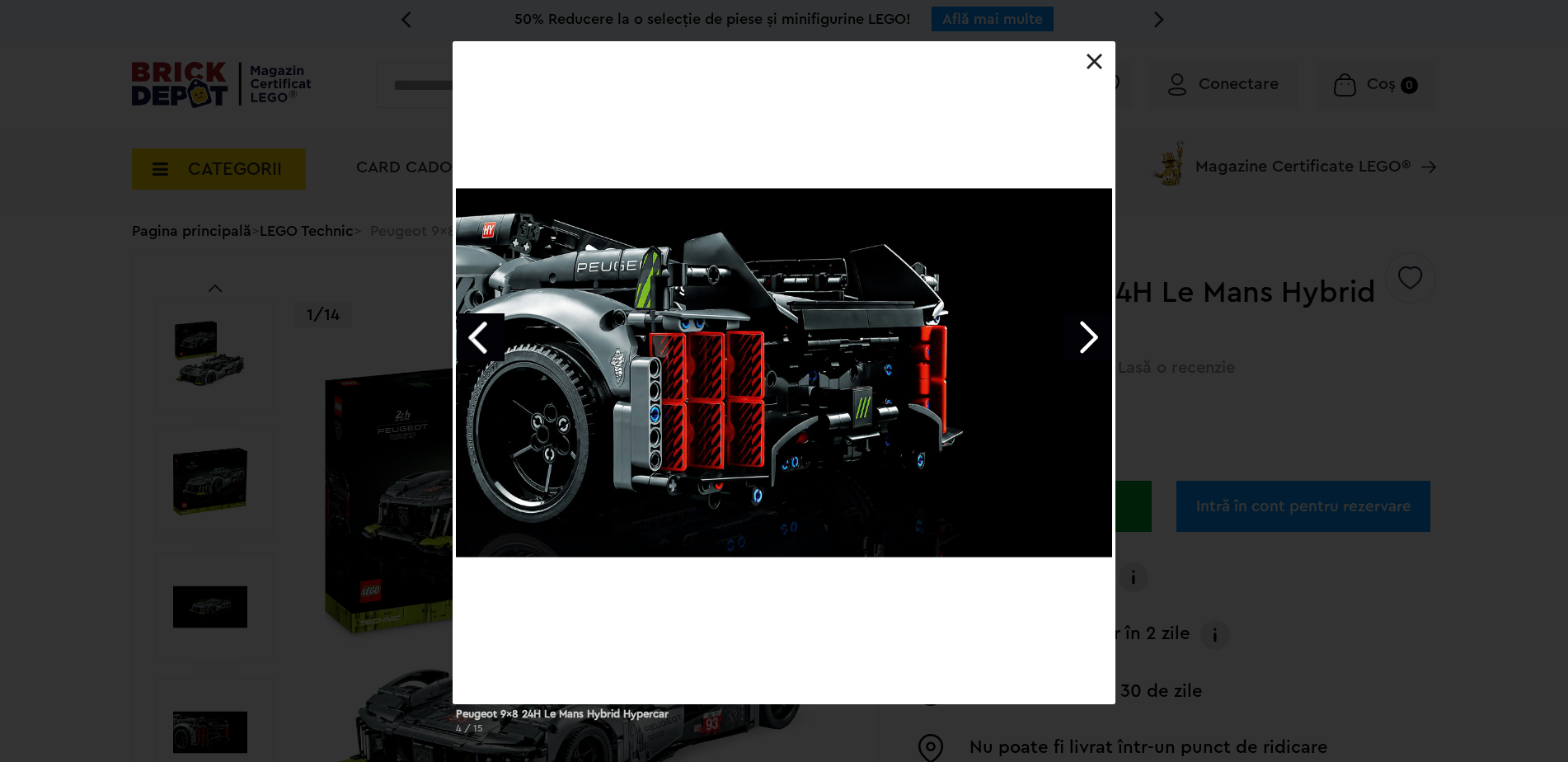
click at [1090, 340] on link "Next image" at bounding box center [1087, 337] width 48 height 48
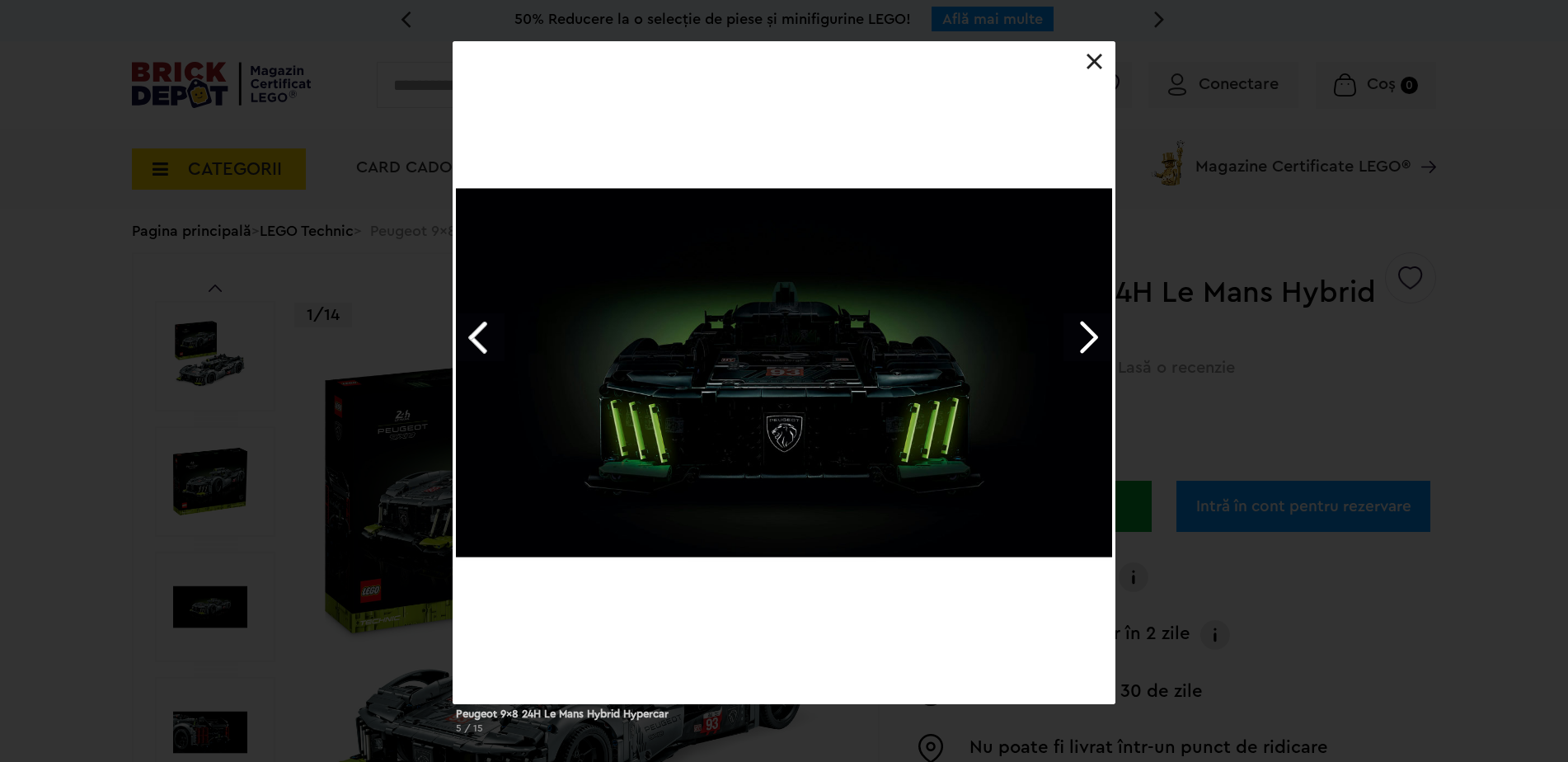
click at [1090, 340] on link "Next image" at bounding box center [1087, 337] width 48 height 48
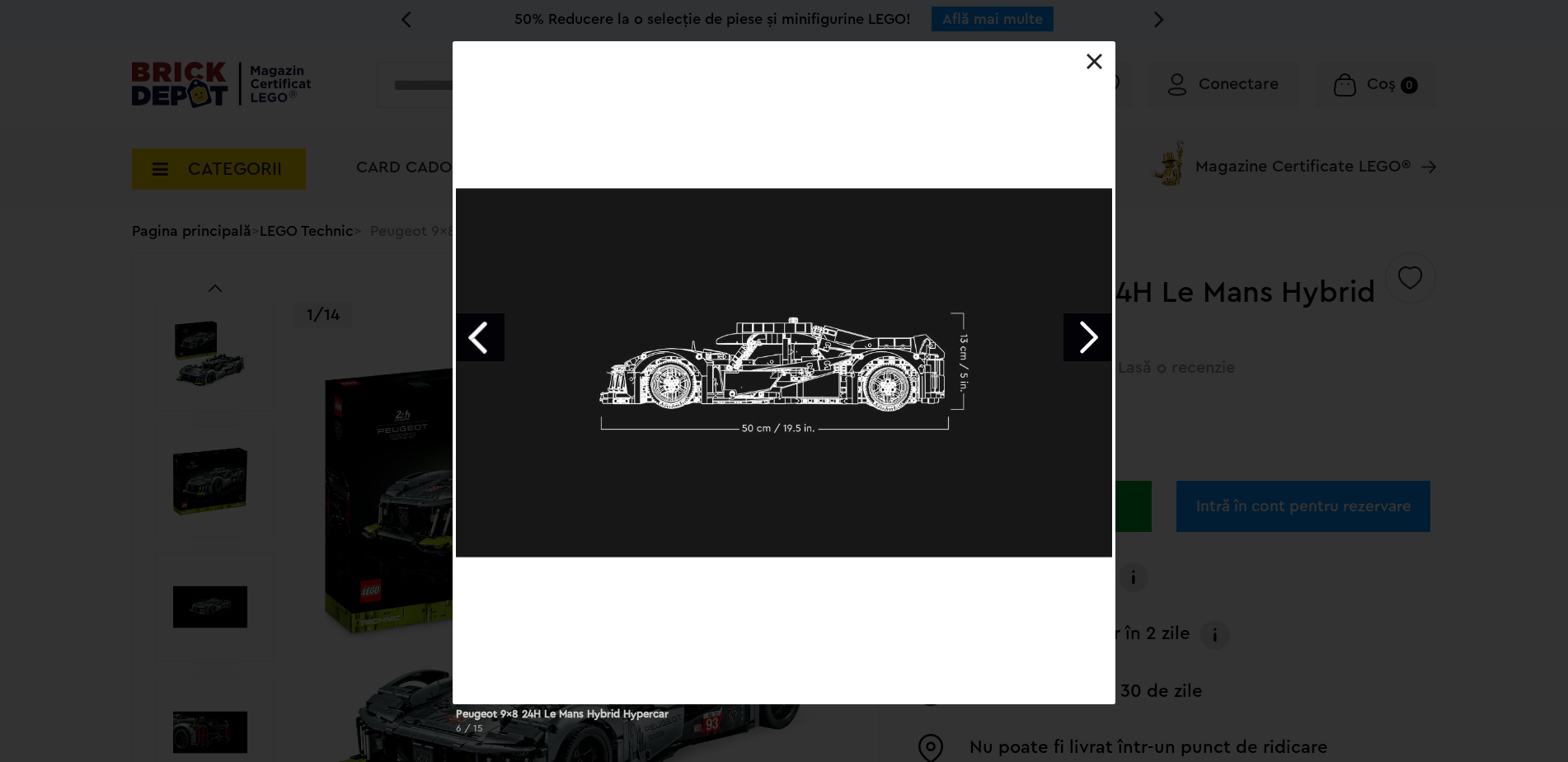
click at [1090, 340] on link "Next image" at bounding box center [1087, 337] width 48 height 48
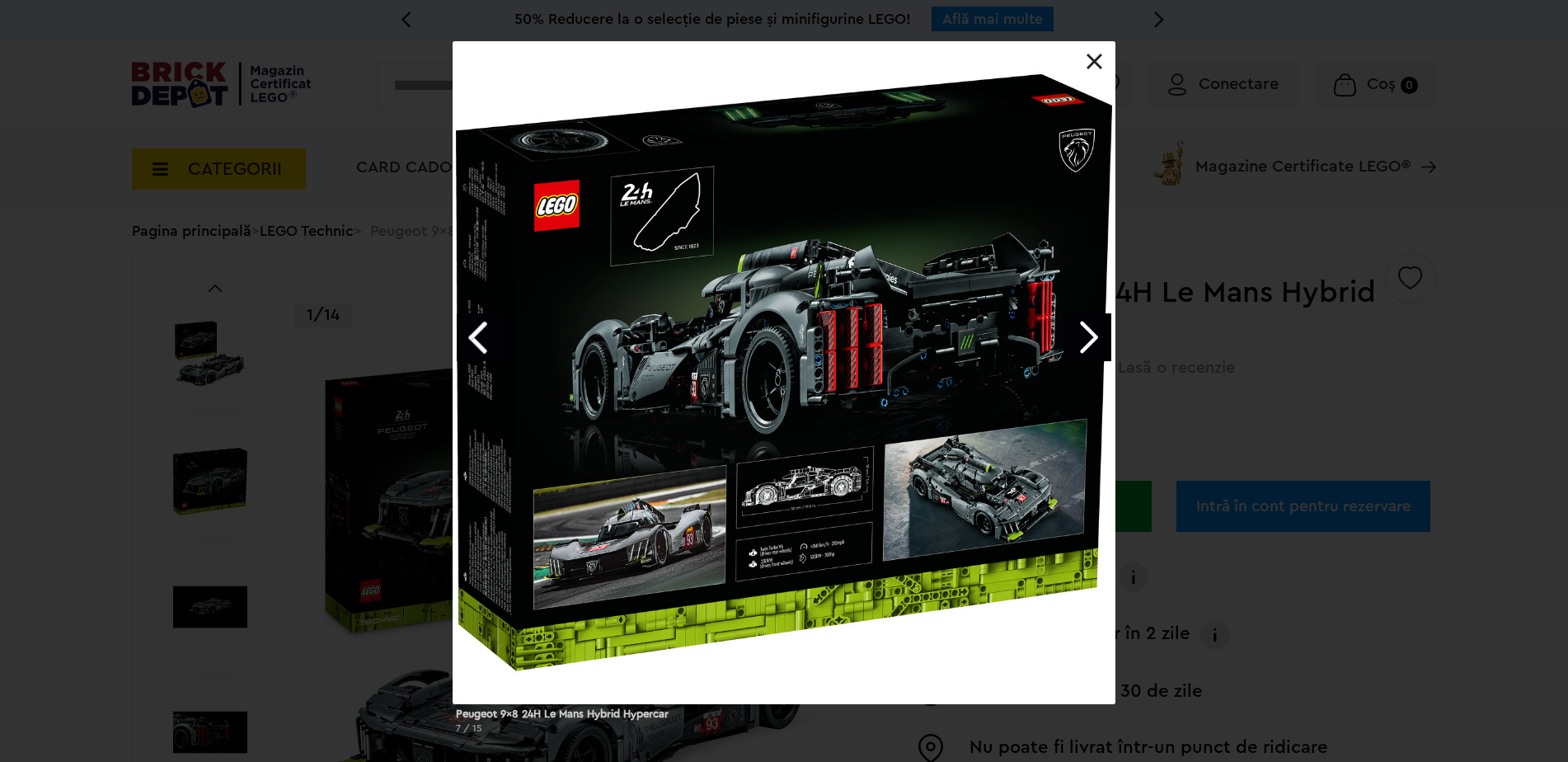
click at [1090, 340] on link "Next image" at bounding box center [1087, 337] width 48 height 48
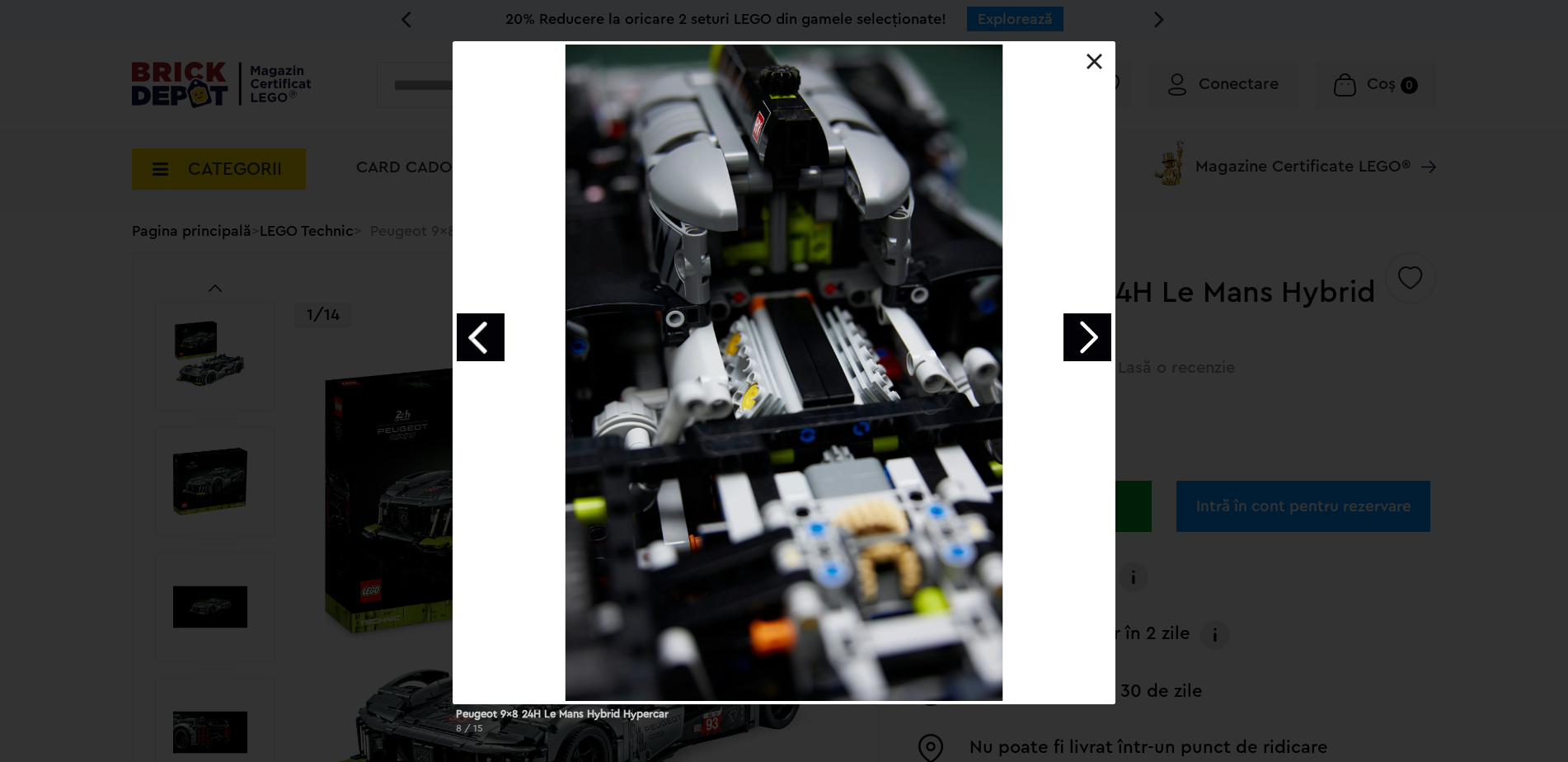
click at [1090, 340] on link "Next image" at bounding box center [1087, 337] width 48 height 48
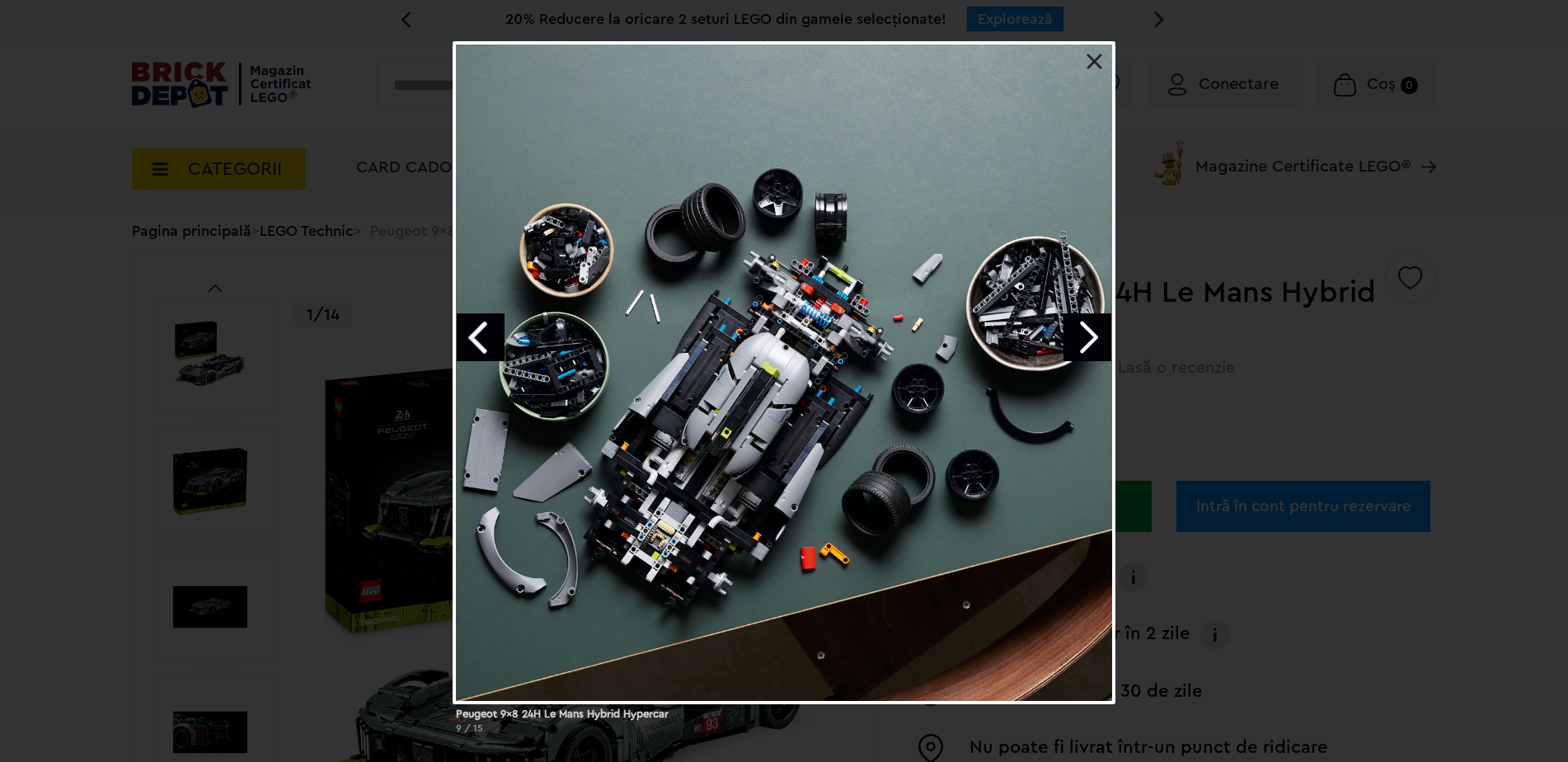
click at [1090, 340] on link "Next image" at bounding box center [1087, 337] width 48 height 48
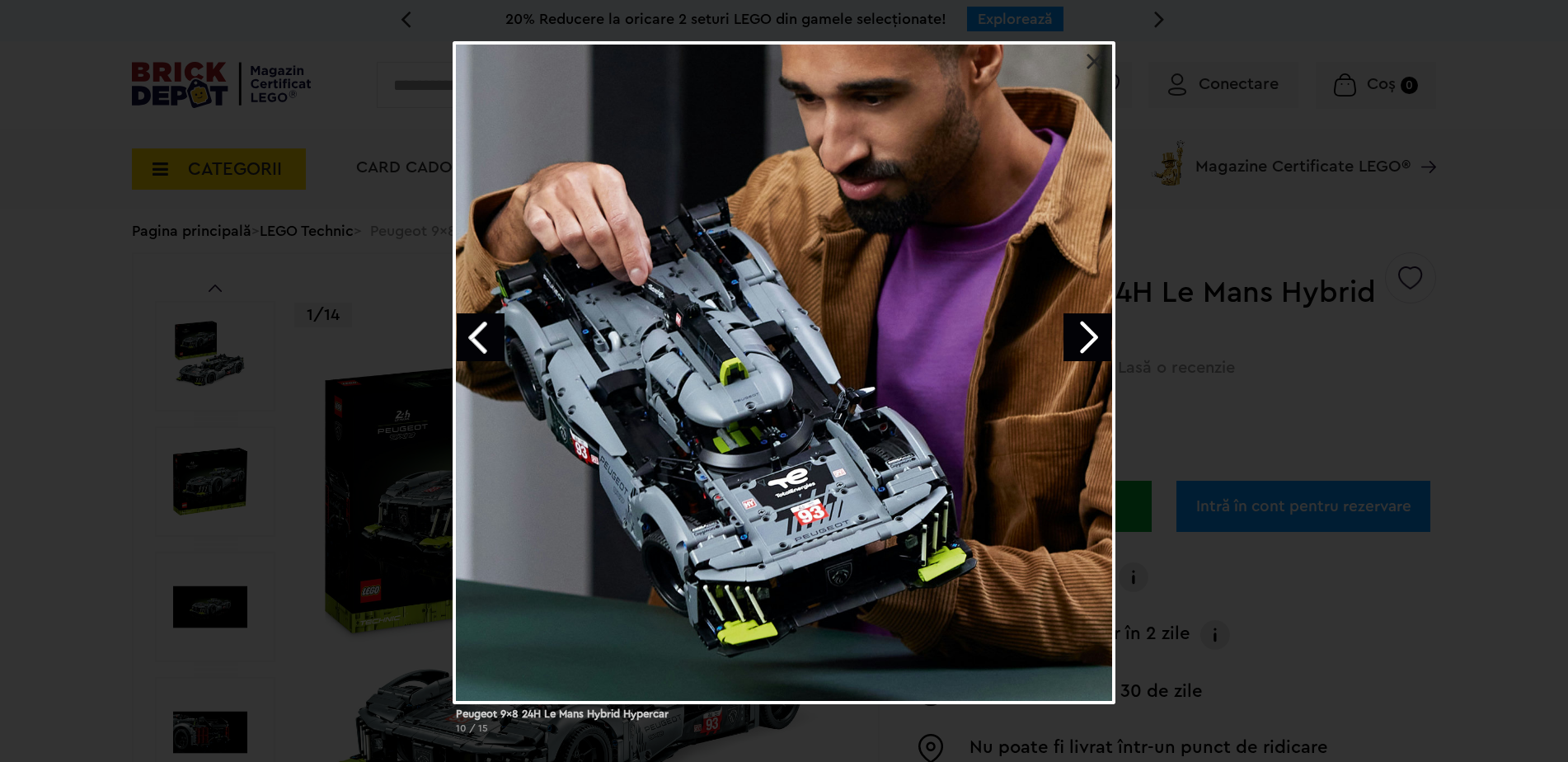
click at [1090, 340] on link "Next image" at bounding box center [1087, 337] width 48 height 48
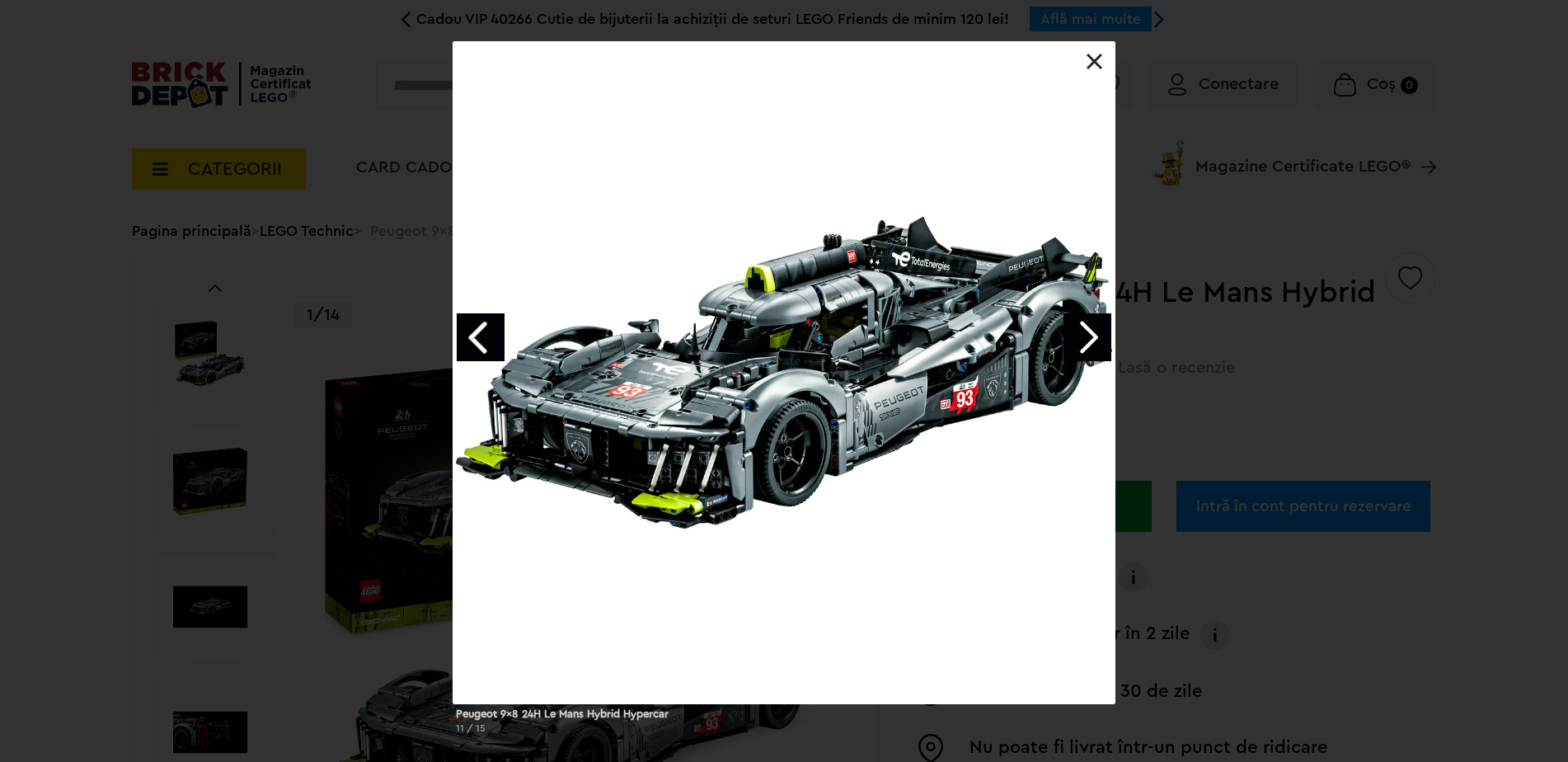
click at [1090, 340] on link "Next image" at bounding box center [1087, 337] width 48 height 48
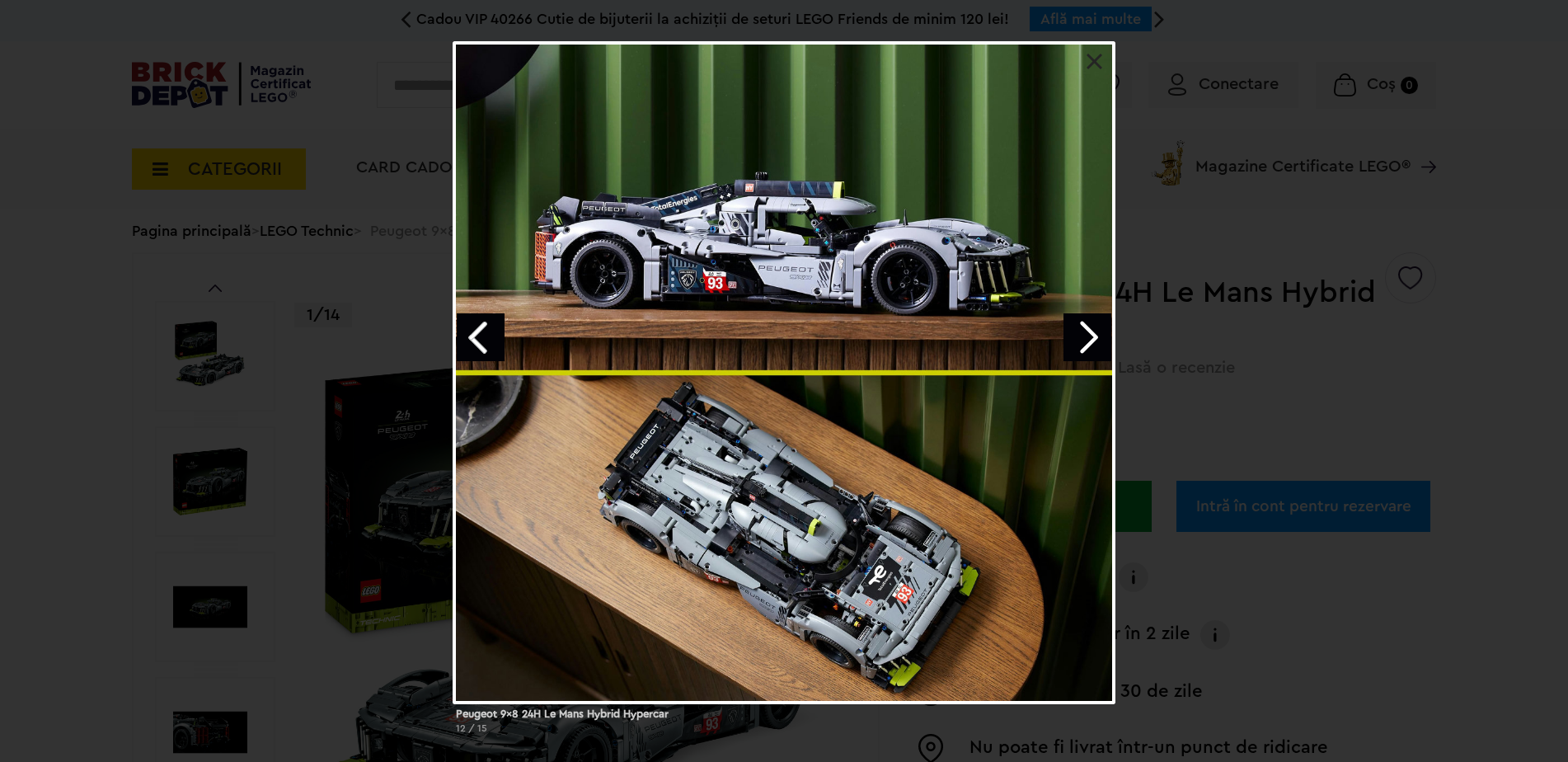
click at [1090, 340] on link "Next image" at bounding box center [1087, 337] width 48 height 48
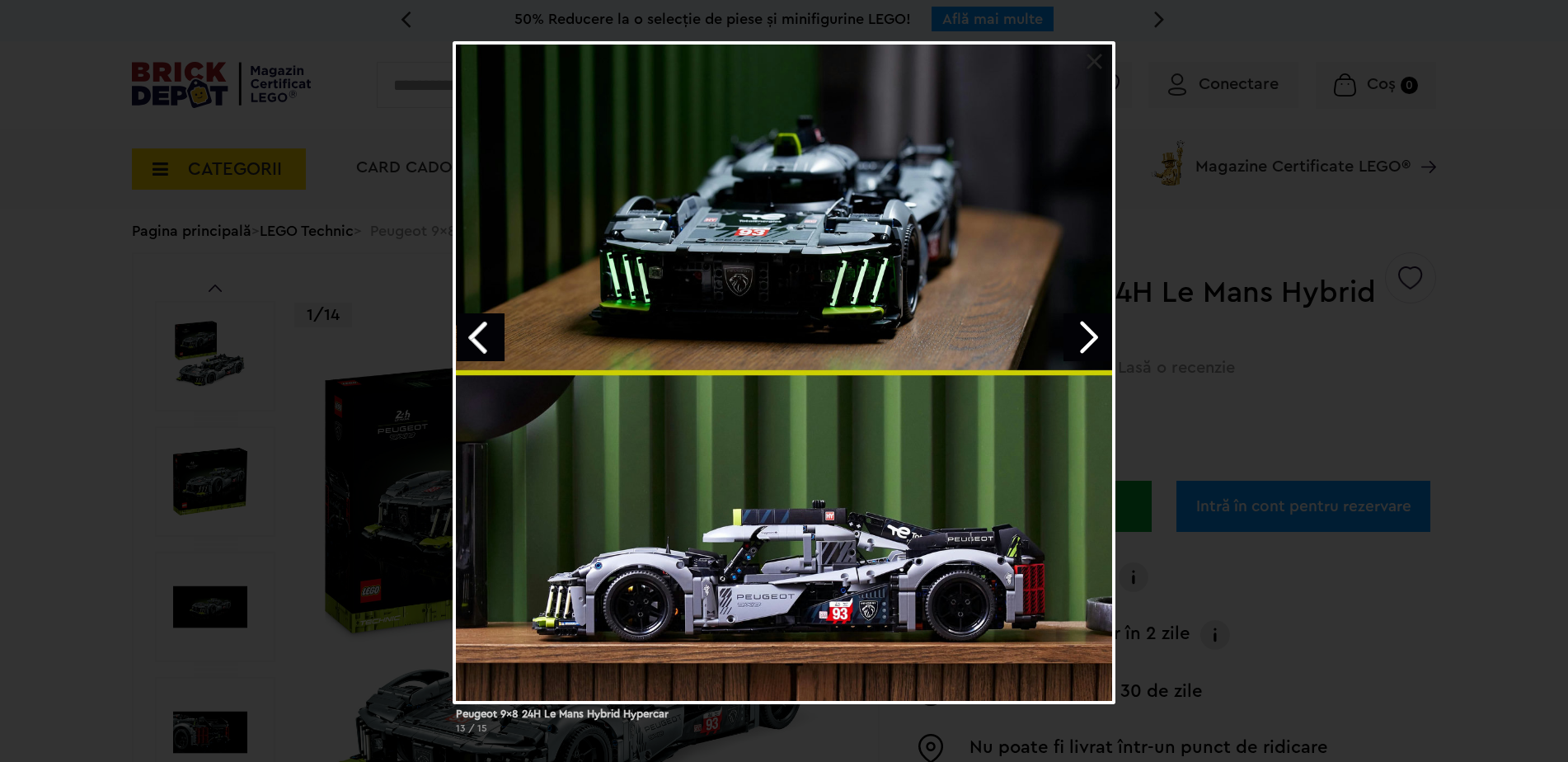
click at [1090, 338] on link "Next image" at bounding box center [1087, 337] width 48 height 48
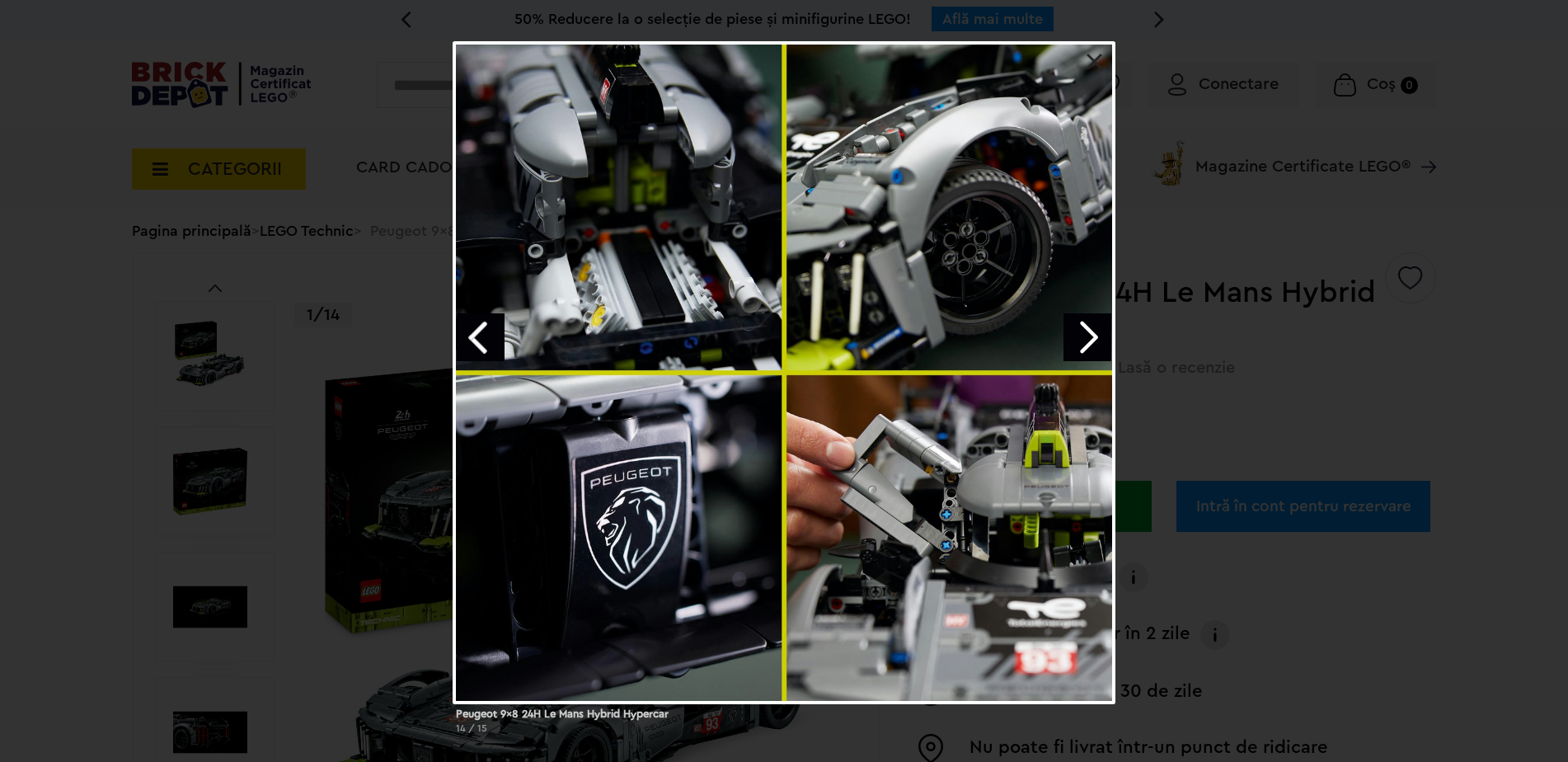
click at [1090, 338] on link "Next image" at bounding box center [1087, 337] width 48 height 48
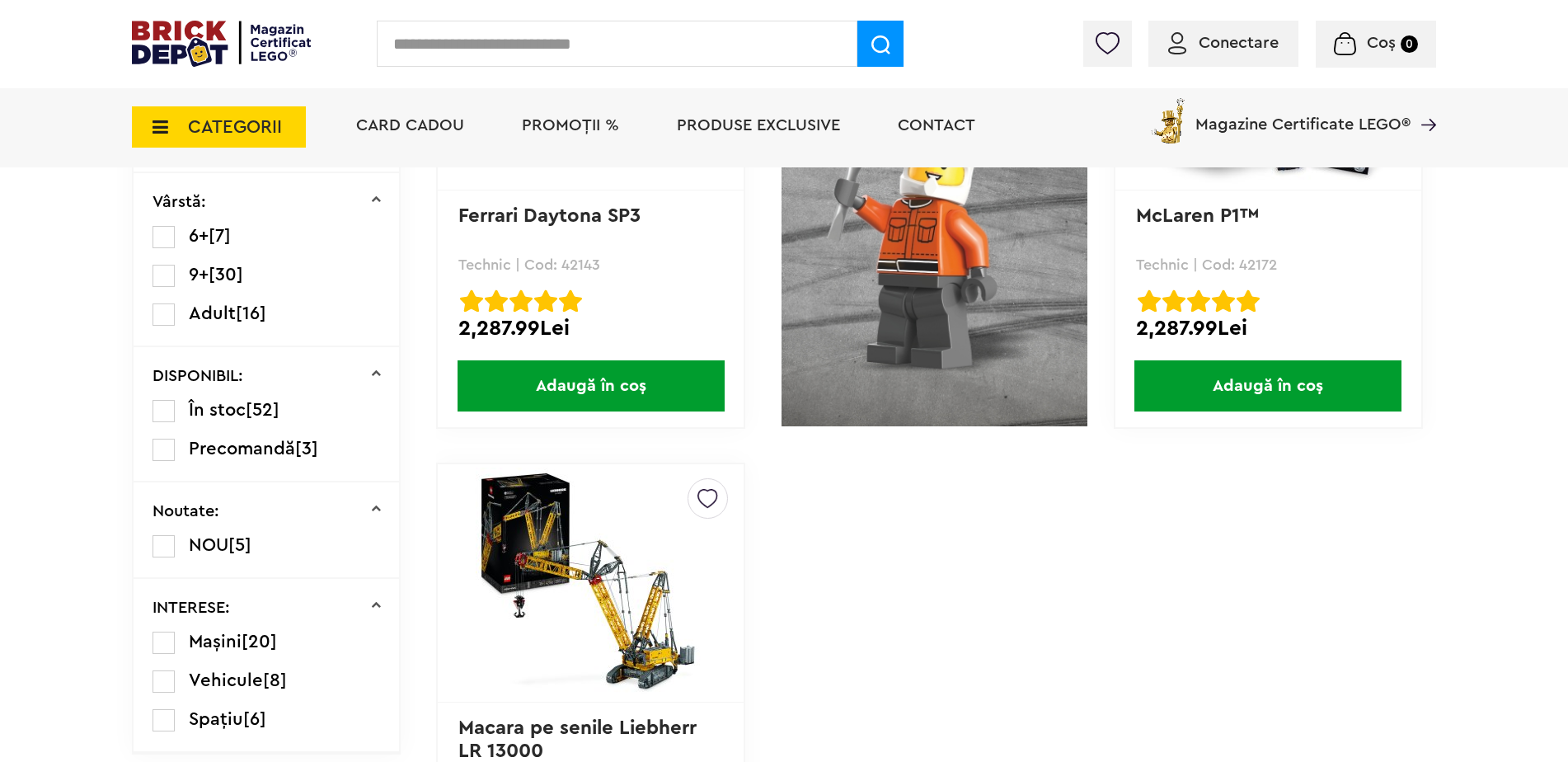
scroll to position [659, 0]
